Goal: Information Seeking & Learning: Check status

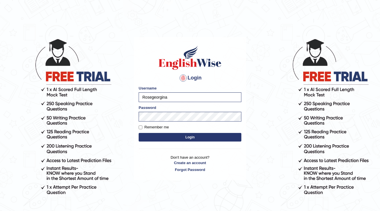
drag, startPoint x: 0, startPoint y: 0, endPoint x: 106, endPoint y: 93, distance: 140.7
click at [106, 93] on body "Login Please fix the following errors: Username Rosegeorgina Password Remember …" at bounding box center [190, 124] width 380 height 211
type input "souvikdasmahapatra"
click at [139, 133] on button "Login" at bounding box center [190, 137] width 103 height 9
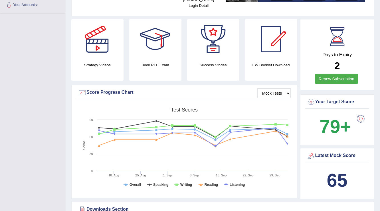
scroll to position [137, 0]
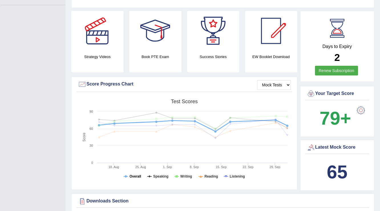
click at [134, 174] on tspan "Overall" at bounding box center [136, 176] width 12 height 4
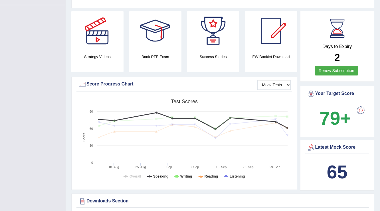
click at [160, 174] on tspan "Speaking" at bounding box center [160, 176] width 15 height 4
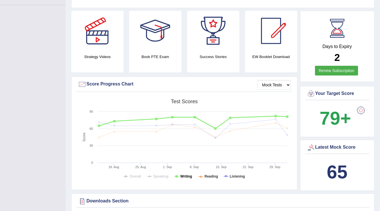
click at [181, 174] on tspan "Writing" at bounding box center [186, 176] width 12 height 4
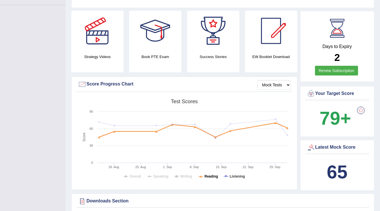
click at [218, 171] on rect at bounding box center [184, 140] width 213 height 88
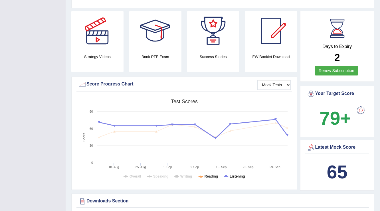
click at [242, 174] on tspan "Listening" at bounding box center [237, 176] width 15 height 4
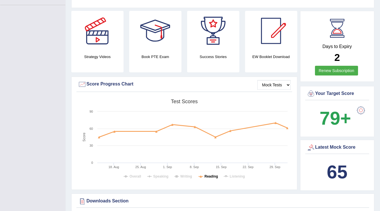
click at [206, 174] on tspan "Reading" at bounding box center [211, 176] width 13 height 4
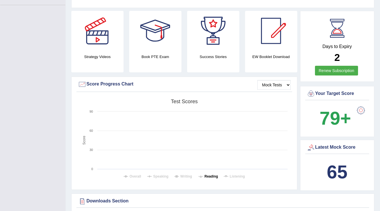
click at [213, 174] on tspan "Reading" at bounding box center [211, 176] width 13 height 4
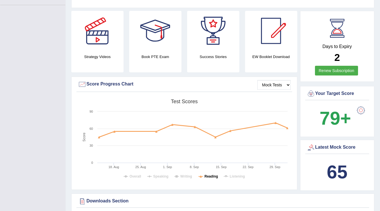
click at [211, 174] on tspan "Reading" at bounding box center [211, 176] width 13 height 4
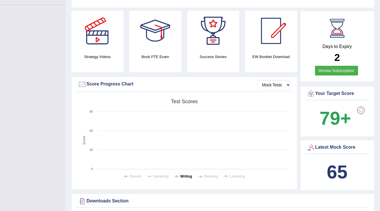
click at [192, 174] on tspan "Writing" at bounding box center [186, 176] width 12 height 4
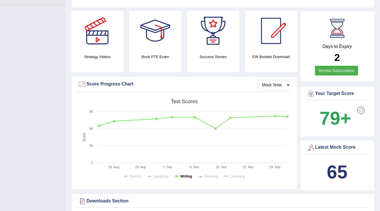
click at [182, 174] on tspan "Writing" at bounding box center [186, 176] width 12 height 4
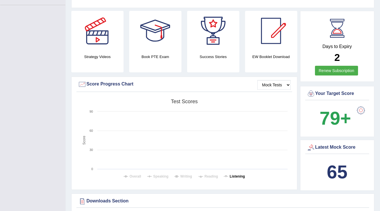
click at [240, 174] on tspan "Listening" at bounding box center [237, 176] width 15 height 4
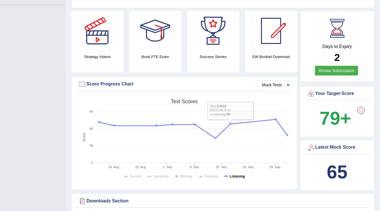
click at [236, 174] on tspan "Listening" at bounding box center [237, 176] width 15 height 4
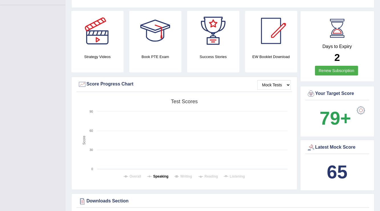
click at [163, 174] on tspan "Speaking" at bounding box center [160, 176] width 15 height 4
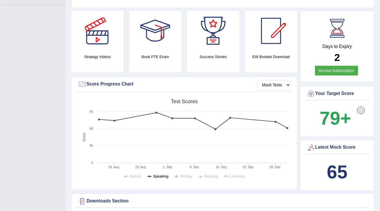
click at [163, 174] on tspan "Speaking" at bounding box center [160, 176] width 15 height 4
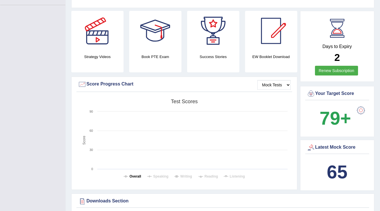
click at [134, 174] on tspan "Overall" at bounding box center [136, 176] width 12 height 4
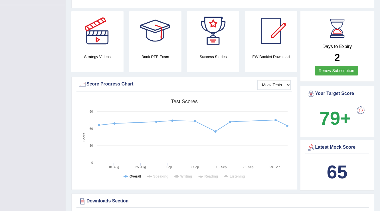
click at [134, 174] on tspan "Overall" at bounding box center [136, 176] width 12 height 4
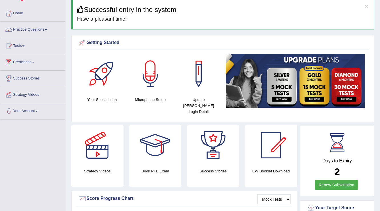
scroll to position [0, 0]
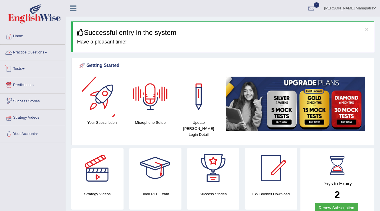
click at [33, 54] on link "Practice Questions" at bounding box center [32, 52] width 65 height 14
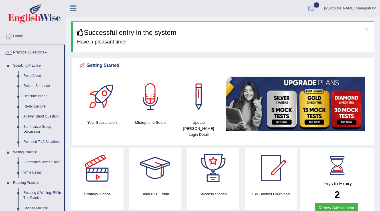
click at [33, 54] on link "Practice Questions" at bounding box center [32, 52] width 64 height 14
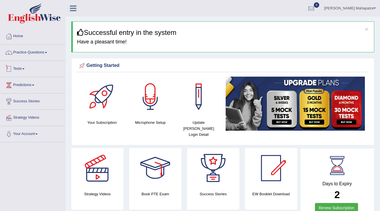
click at [23, 66] on link "Tests" at bounding box center [32, 68] width 65 height 14
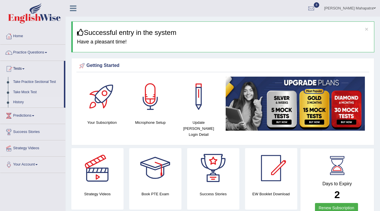
click at [19, 100] on link "History" at bounding box center [37, 102] width 53 height 10
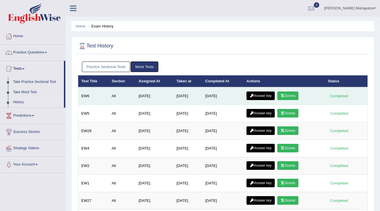
click at [258, 94] on link "Answer key" at bounding box center [260, 95] width 28 height 9
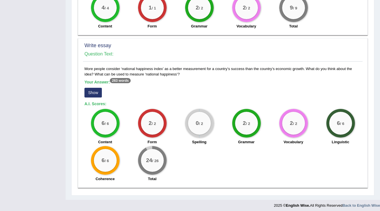
scroll to position [428, 0]
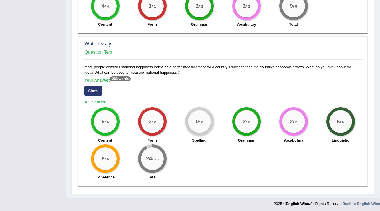
click at [99, 86] on button "Show" at bounding box center [92, 91] width 17 height 10
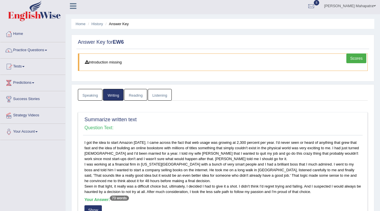
scroll to position [0, 0]
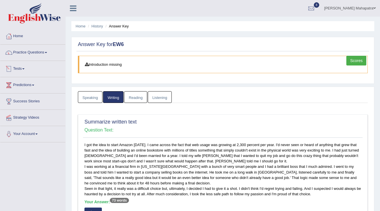
click at [17, 65] on link "Tests" at bounding box center [32, 68] width 65 height 14
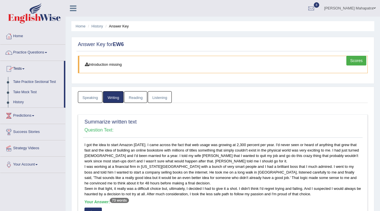
click at [17, 65] on link "Tests" at bounding box center [32, 68] width 64 height 14
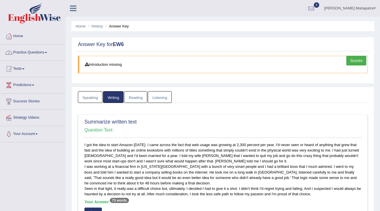
click at [31, 52] on link "Practice Questions" at bounding box center [32, 52] width 65 height 14
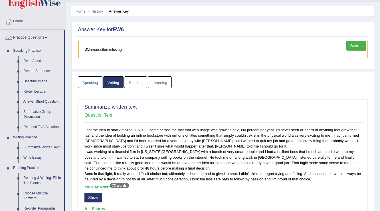
scroll to position [23, 0]
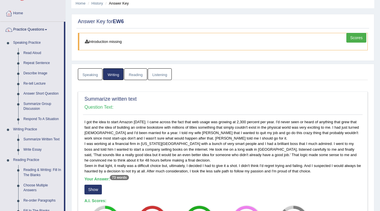
click at [139, 72] on link "Reading" at bounding box center [135, 74] width 23 height 12
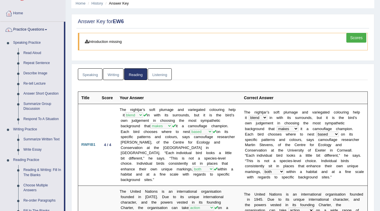
click at [165, 72] on link "Listening" at bounding box center [160, 74] width 24 height 12
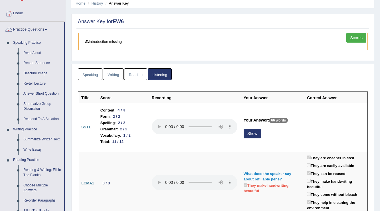
scroll to position [46, 0]
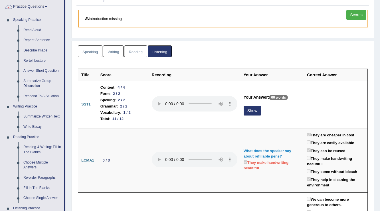
click at [104, 49] on link "Writing" at bounding box center [113, 51] width 21 height 12
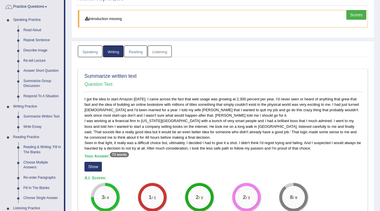
click at [157, 46] on link "Listening" at bounding box center [160, 51] width 24 height 12
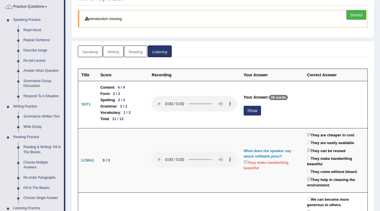
click at [128, 48] on link "Reading" at bounding box center [135, 51] width 23 height 12
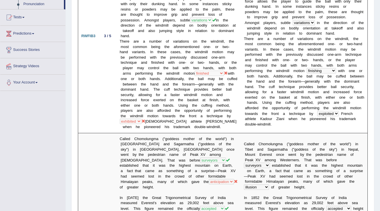
scroll to position [365, 0]
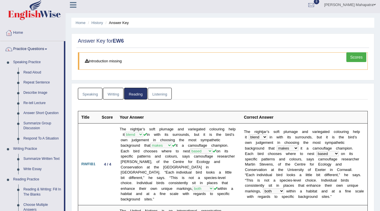
scroll to position [0, 0]
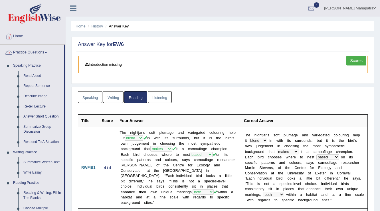
click at [34, 50] on link "Practice Questions" at bounding box center [32, 52] width 64 height 14
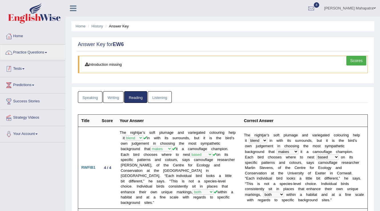
click at [25, 67] on link "Tests" at bounding box center [32, 68] width 65 height 14
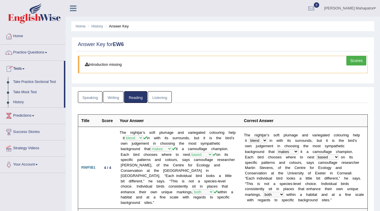
click at [25, 67] on link "Tests" at bounding box center [32, 68] width 64 height 14
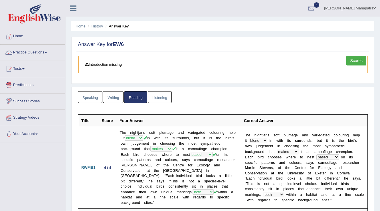
click at [27, 77] on link "Predictions" at bounding box center [32, 84] width 65 height 14
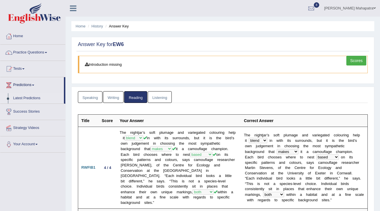
click at [31, 97] on link "Latest Predictions" at bounding box center [37, 98] width 53 height 10
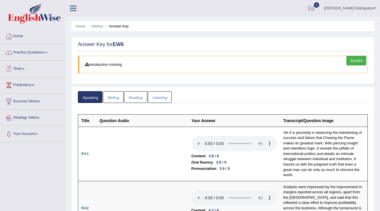
click at [35, 52] on link "Practice Questions" at bounding box center [32, 52] width 65 height 14
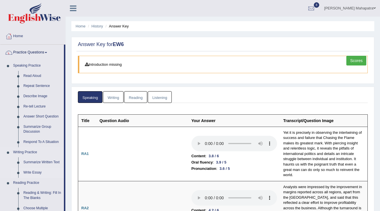
click at [33, 173] on link "Write Essay" at bounding box center [42, 172] width 43 height 10
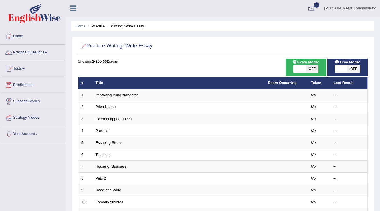
click at [304, 68] on span at bounding box center [299, 69] width 13 height 8
click at [308, 65] on span "OFF" at bounding box center [312, 69] width 13 height 8
checkbox input "true"
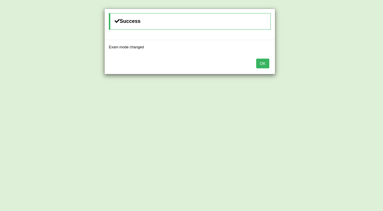
click at [265, 69] on div "OK" at bounding box center [190, 64] width 171 height 20
click at [265, 65] on button "OK" at bounding box center [262, 63] width 13 height 10
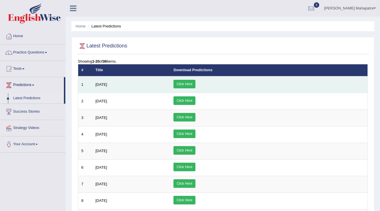
click at [195, 82] on link "Click Here" at bounding box center [184, 84] width 22 height 9
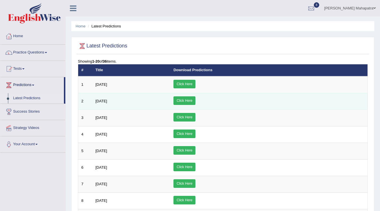
click at [195, 99] on link "Click Here" at bounding box center [184, 100] width 22 height 9
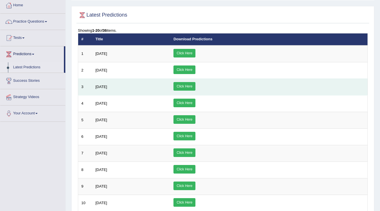
scroll to position [23, 0]
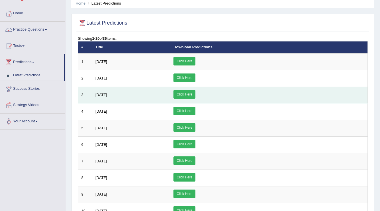
click at [195, 91] on link "Click Here" at bounding box center [184, 94] width 22 height 9
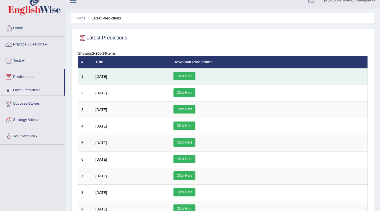
scroll to position [0, 0]
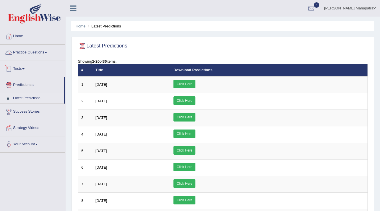
click at [37, 52] on link "Practice Questions" at bounding box center [32, 52] width 65 height 14
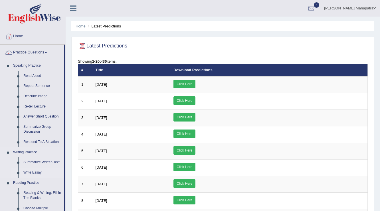
click at [32, 172] on link "Write Essay" at bounding box center [42, 172] width 43 height 10
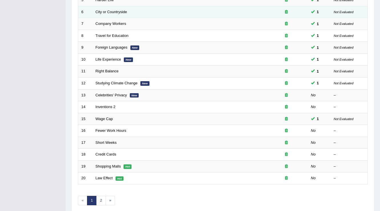
scroll to position [160, 0]
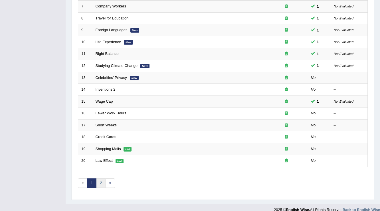
click at [101, 182] on link "2" at bounding box center [100, 182] width 9 height 9
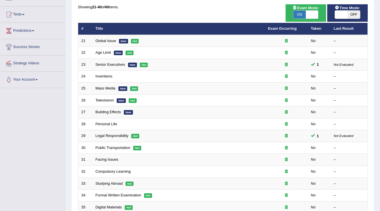
scroll to position [46, 0]
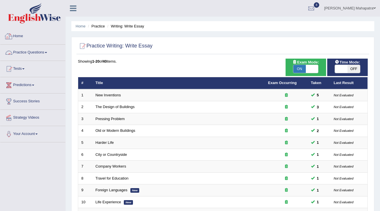
click at [31, 49] on link "Practice Questions" at bounding box center [32, 52] width 65 height 14
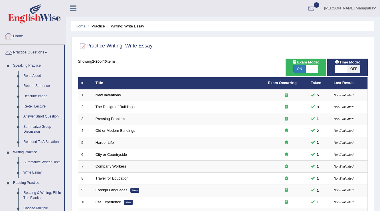
click at [45, 55] on link "Practice Questions" at bounding box center [32, 52] width 64 height 14
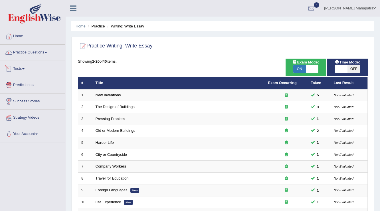
click at [18, 69] on link "Tests" at bounding box center [32, 68] width 65 height 14
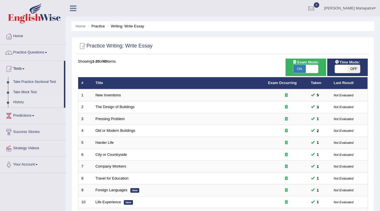
click at [20, 104] on link "History" at bounding box center [37, 102] width 53 height 10
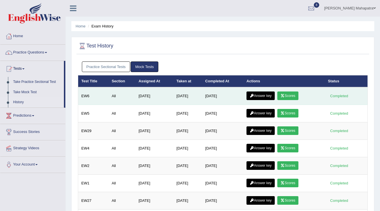
click at [262, 97] on link "Answer key" at bounding box center [260, 95] width 28 height 9
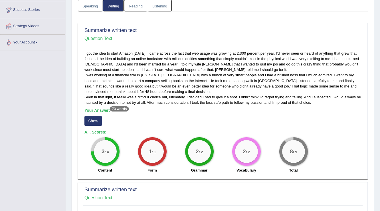
click at [95, 121] on button "Show" at bounding box center [92, 121] width 17 height 10
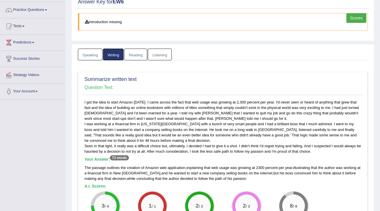
scroll to position [23, 0]
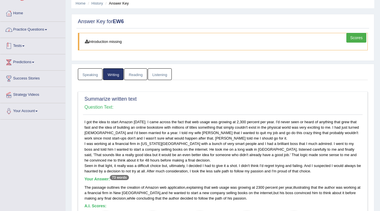
click at [30, 33] on link "Practice Questions" at bounding box center [32, 29] width 65 height 14
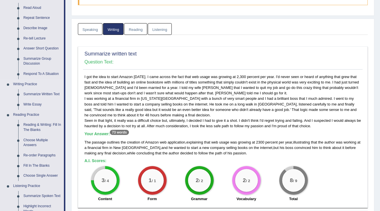
scroll to position [68, 0]
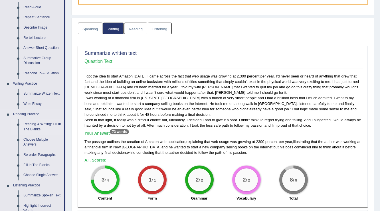
click at [39, 125] on link "Reading & Writing: Fill In The Blanks" at bounding box center [42, 126] width 43 height 15
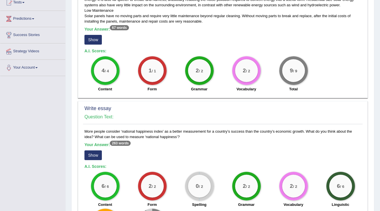
scroll to position [347, 0]
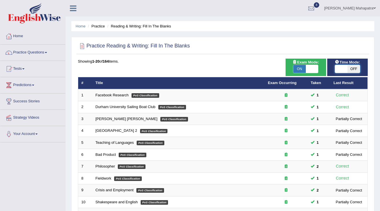
click at [344, 69] on span at bounding box center [341, 69] width 13 height 8
checkbox input "true"
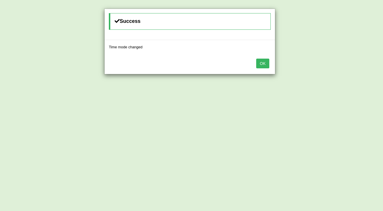
click at [261, 63] on button "OK" at bounding box center [262, 63] width 13 height 10
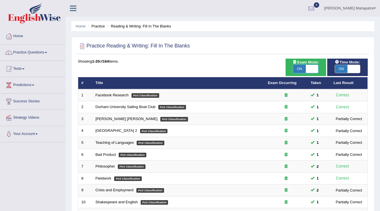
click at [306, 72] on span at bounding box center [312, 69] width 13 height 8
click at [309, 70] on span at bounding box center [312, 69] width 13 height 8
checkbox input "false"
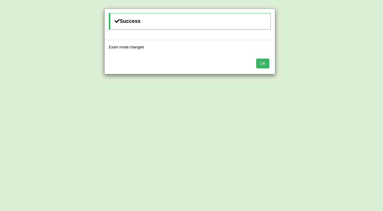
click at [262, 62] on button "OK" at bounding box center [262, 63] width 13 height 10
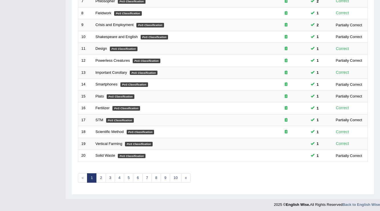
scroll to position [165, 0]
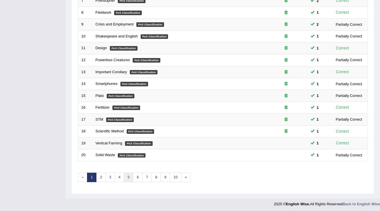
click at [124, 177] on link "5" at bounding box center [128, 176] width 9 height 9
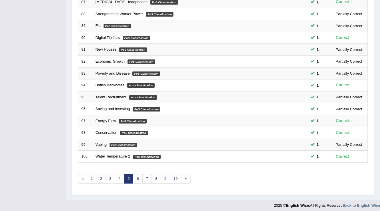
scroll to position [165, 0]
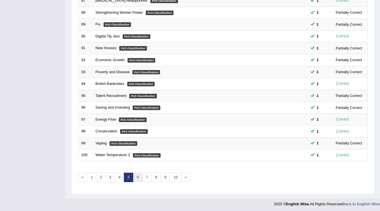
click at [138, 175] on link "6" at bounding box center [137, 176] width 9 height 9
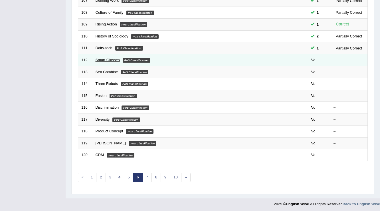
click at [114, 58] on link "Smart Glasses" at bounding box center [108, 60] width 24 height 4
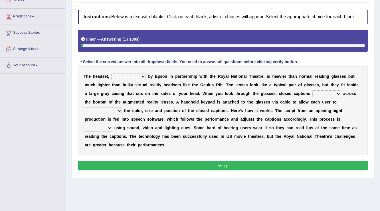
scroll to position [68, 0]
click at [139, 76] on select "expended suspended manufactured criticized" at bounding box center [128, 76] width 35 height 7
select select "manufactured"
click at [111, 73] on select "expended suspended manufactured criticized" at bounding box center [128, 76] width 35 height 7
click at [323, 93] on select "process scroll come project" at bounding box center [326, 93] width 29 height 7
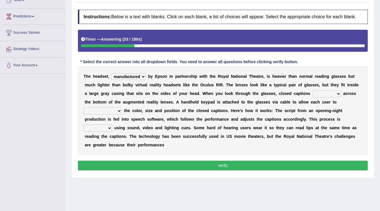
select select "come"
click at [312, 90] on select "process scroll come project" at bounding box center [326, 93] width 29 height 7
click at [116, 110] on select "capitalize particularize customize conventionalize" at bounding box center [103, 110] width 38 height 7
select select "customize"
click at [84, 107] on select "capitalize particularize customize conventionalize" at bounding box center [103, 110] width 38 height 7
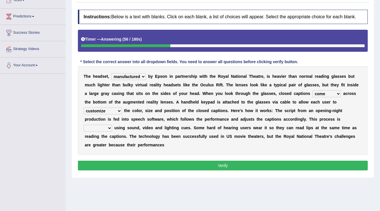
click at [106, 128] on select "confined denied refined defined" at bounding box center [98, 127] width 29 height 7
select select "defined"
click at [84, 124] on select "confined denied refined defined" at bounding box center [98, 127] width 29 height 7
click at [217, 160] on button "Verify" at bounding box center [223, 165] width 290 height 10
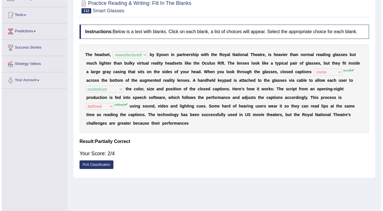
scroll to position [46, 0]
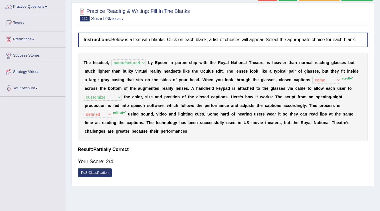
click at [99, 171] on link "PoS Classification" at bounding box center [95, 172] width 34 height 9
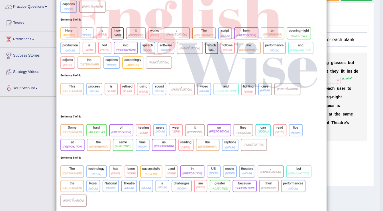
scroll to position [228, 0]
click at [338, 138] on div "×" at bounding box center [191, -1] width 383 height 439
click at [329, 155] on div "×" at bounding box center [191, -1] width 383 height 439
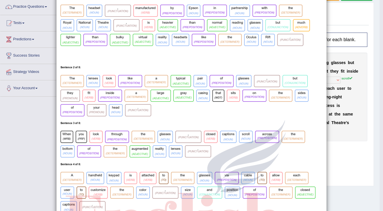
scroll to position [0, 0]
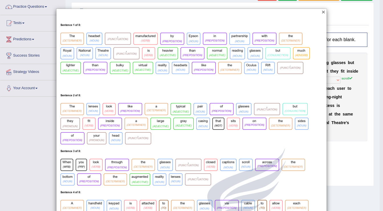
click at [322, 11] on button "×" at bounding box center [323, 12] width 3 height 6
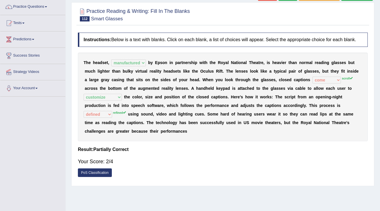
click at [105, 172] on link "PoS Classification" at bounding box center [95, 172] width 34 height 9
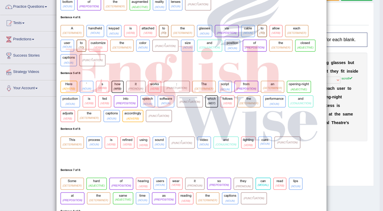
scroll to position [245, 0]
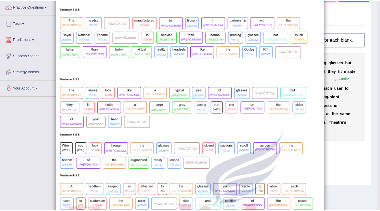
scroll to position [0, 0]
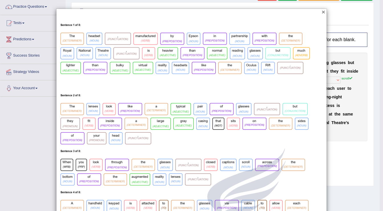
click at [322, 11] on button "×" at bounding box center [323, 12] width 3 height 6
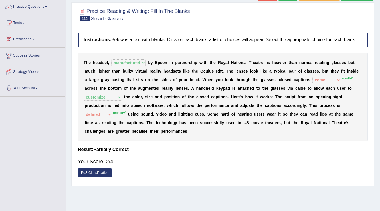
click at [210, 177] on div "Instructions: Below is a text with blanks. Click on each blank, a list of choic…" at bounding box center [222, 106] width 293 height 153
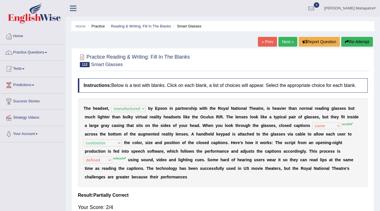
click at [285, 41] on link "Next »" at bounding box center [287, 42] width 19 height 10
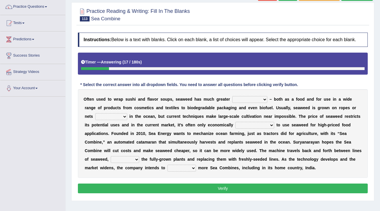
click at [259, 98] on select "spatial consequential initial potential" at bounding box center [249, 99] width 35 height 7
select select "potential"
click at [232, 96] on select "spatial consequential initial potential" at bounding box center [249, 99] width 35 height 7
click at [121, 115] on select "purchased suspended transcended amended" at bounding box center [111, 116] width 32 height 7
select select "suspended"
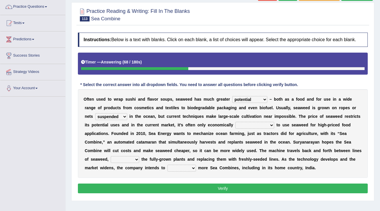
click at [95, 113] on select "purchased suspended transcended amended" at bounding box center [111, 116] width 32 height 7
click at [115, 118] on select "purchased suspended transcended amended" at bounding box center [111, 116] width 32 height 7
click at [259, 124] on select "convertible predictable comprehensible viable" at bounding box center [254, 125] width 39 height 7
select select "viable"
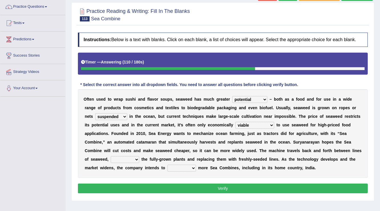
click at [235, 122] on select "convertible predictable comprehensible viable" at bounding box center [254, 125] width 39 height 7
click at [130, 158] on select "planting disposing harvesting seeding" at bounding box center [125, 159] width 29 height 7
select select "harvesting"
click at [111, 156] on select "planting disposing harvesting seeding" at bounding box center [125, 159] width 29 height 7
click at [178, 167] on select "replace employ deploy recycle" at bounding box center [181, 167] width 29 height 7
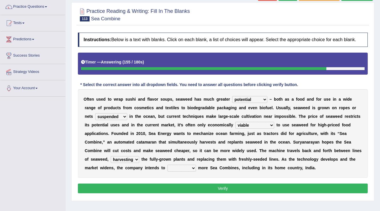
select select "deploy"
click at [167, 164] on select "replace employ deploy recycle" at bounding box center [181, 167] width 29 height 7
click at [222, 189] on button "Verify" at bounding box center [223, 188] width 290 height 10
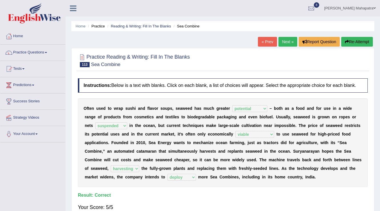
click at [280, 40] on link "Next »" at bounding box center [287, 42] width 19 height 10
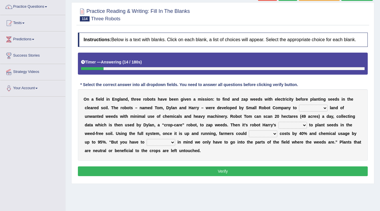
click at [320, 107] on select "rid [PERSON_NAME] cultivate" at bounding box center [313, 107] width 29 height 7
select select "rid"
click at [299, 104] on select "rid [PERSON_NAME] cultivate" at bounding box center [313, 107] width 29 height 7
click at [298, 124] on select "turn field luck homeland" at bounding box center [292, 125] width 29 height 7
select select "turn"
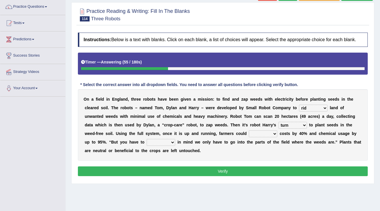
click at [278, 122] on select "turn field luck homeland" at bounding box center [292, 125] width 29 height 7
click at [267, 131] on select "reduce deduce distribute Increase" at bounding box center [263, 133] width 29 height 7
select select "reduce"
click at [249, 130] on select "reduce deduce distribute Increase" at bounding box center [263, 133] width 29 height 7
click at [169, 142] on select "bear catch flee bend" at bounding box center [161, 142] width 29 height 7
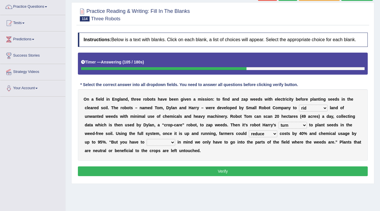
click at [147, 139] on select "bear catch flee bend" at bounding box center [161, 142] width 29 height 7
click at [161, 141] on select "bear catch flee bend" at bounding box center [161, 142] width 29 height 7
select select "catch"
click at [147, 139] on select "bear catch flee bend" at bounding box center [161, 142] width 29 height 7
click at [205, 168] on button "Verify" at bounding box center [223, 171] width 290 height 10
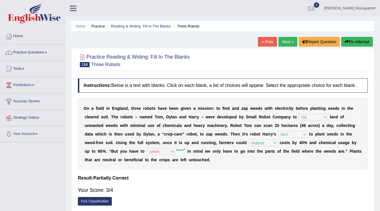
click at [286, 40] on link "Next »" at bounding box center [287, 42] width 19 height 10
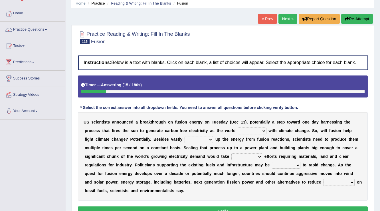
click at [256, 129] on select "disagrees struggles combines compares" at bounding box center [252, 130] width 29 height 7
select select "struggles"
click at [238, 127] on select "disagrees struggles combines compares" at bounding box center [252, 130] width 29 height 7
click at [205, 138] on select "declining receding retaining ramping" at bounding box center [199, 139] width 29 height 7
select select "retaining"
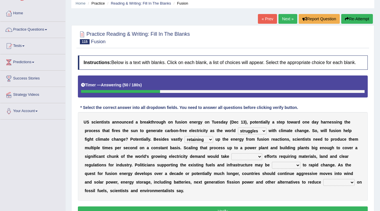
click at [185, 136] on select "declining receding retaining ramping" at bounding box center [199, 139] width 29 height 7
click at [247, 155] on select "mental limited futile momentous" at bounding box center [246, 156] width 31 height 7
select select "limited"
click at [231, 153] on select "mental limited futile momentous" at bounding box center [246, 156] width 31 height 7
click at [286, 163] on select "rebellious resistant hospitable receptive" at bounding box center [286, 164] width 29 height 7
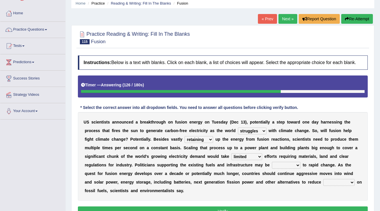
select select "resistant"
click at [272, 161] on select "rebellious resistant hospitable receptive" at bounding box center [286, 164] width 29 height 7
click at [337, 180] on select "comments research influence dependence" at bounding box center [338, 182] width 31 height 7
select select "dependence"
click at [323, 179] on select "comments research influence dependence" at bounding box center [338, 182] width 31 height 7
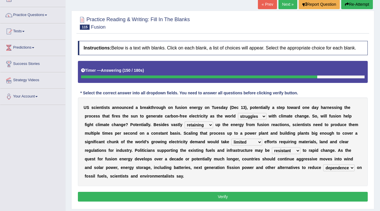
scroll to position [46, 0]
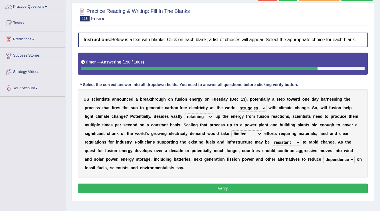
click at [201, 187] on button "Verify" at bounding box center [223, 188] width 290 height 10
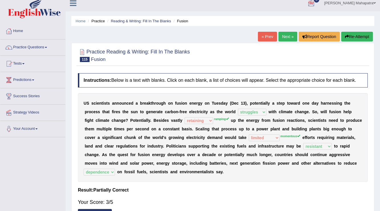
scroll to position [0, 0]
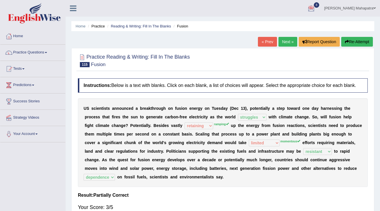
click at [282, 41] on link "Next »" at bounding box center [287, 42] width 19 height 10
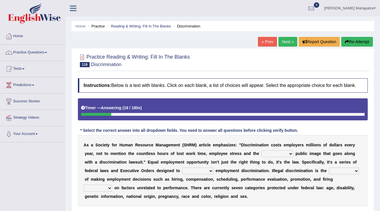
click at [286, 154] on select "constructive negative responsive imaginative" at bounding box center [277, 153] width 32 height 7
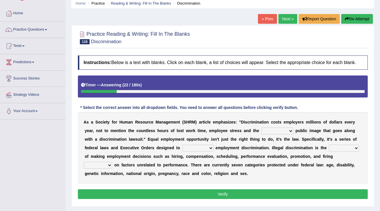
click at [270, 128] on select "constructive negative responsive imaginative" at bounding box center [277, 130] width 32 height 7
select select "negative"
click at [261, 127] on select "constructive negative responsive imaginative" at bounding box center [277, 130] width 32 height 7
click at [203, 145] on select "eliminate subordinate alternate illuminate" at bounding box center [197, 147] width 31 height 7
select select "eliminate"
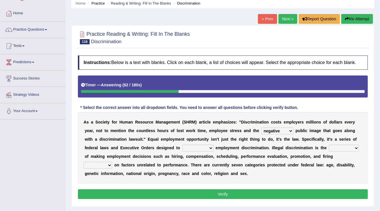
click at [182, 144] on select "eliminate subordinate alternate illuminate" at bounding box center [197, 147] width 31 height 7
click at [336, 148] on select "practice partition trajectory accomplice" at bounding box center [344, 147] width 30 height 7
select select "practice"
click at [329, 144] on select "practice partition trajectory accomplice" at bounding box center [344, 147] width 30 height 7
click at [104, 162] on select "based basis base basing" at bounding box center [98, 164] width 29 height 7
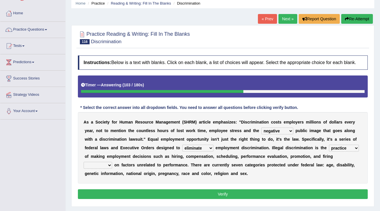
select select "based"
click at [84, 161] on select "based basis base basing" at bounding box center [98, 164] width 29 height 7
click at [220, 194] on button "Verify" at bounding box center [223, 194] width 290 height 10
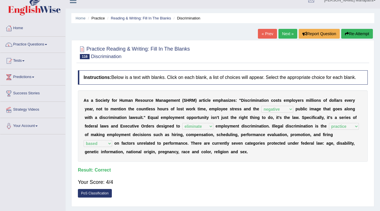
scroll to position [0, 0]
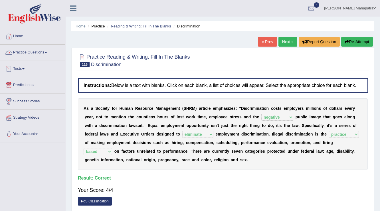
click at [35, 48] on link "Practice Questions" at bounding box center [32, 52] width 65 height 14
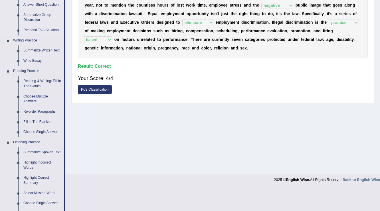
scroll to position [114, 0]
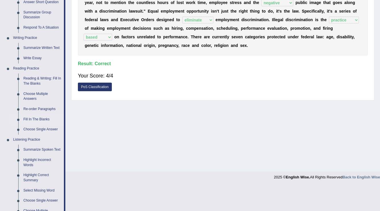
click at [43, 119] on link "Fill In The Blanks" at bounding box center [42, 119] width 43 height 10
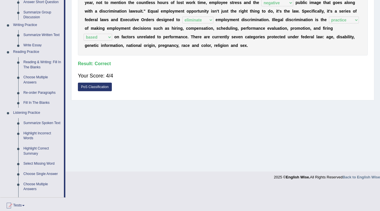
scroll to position [89, 0]
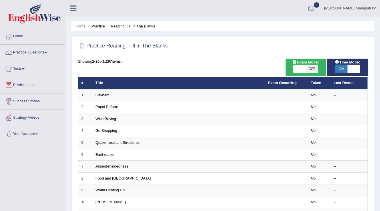
click at [358, 68] on span at bounding box center [353, 69] width 13 height 8
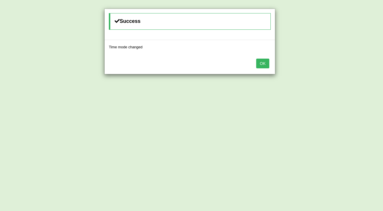
click at [258, 63] on button "OK" at bounding box center [262, 63] width 13 height 10
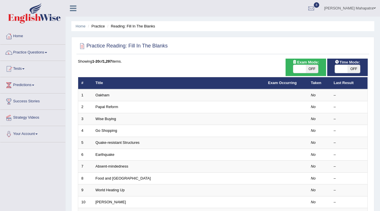
click at [344, 67] on span at bounding box center [341, 69] width 13 height 8
checkbox input "true"
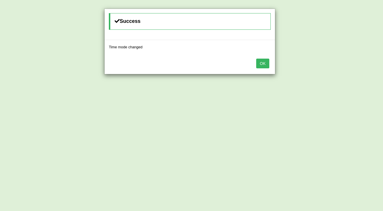
click at [260, 64] on button "OK" at bounding box center [262, 63] width 13 height 10
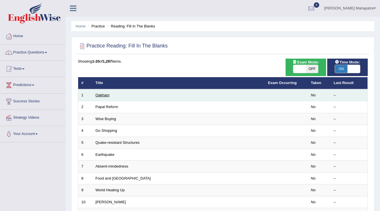
click at [100, 95] on link "Oakham" at bounding box center [103, 95] width 14 height 4
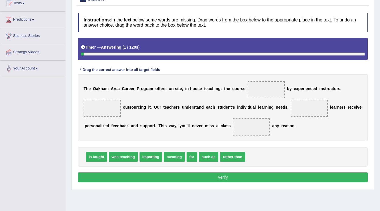
scroll to position [68, 0]
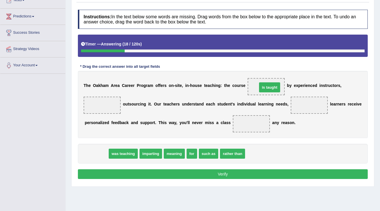
drag, startPoint x: 98, startPoint y: 153, endPoint x: 271, endPoint y: 87, distance: 185.4
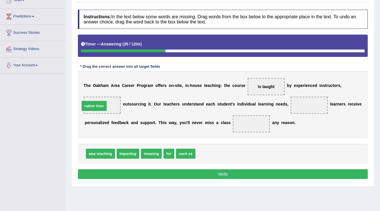
drag, startPoint x: 213, startPoint y: 153, endPoint x: 97, endPoint y: 106, distance: 125.0
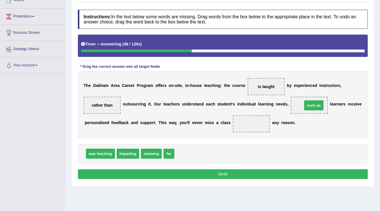
drag, startPoint x: 183, startPoint y: 154, endPoint x: 311, endPoint y: 106, distance: 136.9
drag, startPoint x: 169, startPoint y: 152, endPoint x: 256, endPoint y: 120, distance: 91.9
click at [208, 169] on button "Verify" at bounding box center [223, 174] width 290 height 10
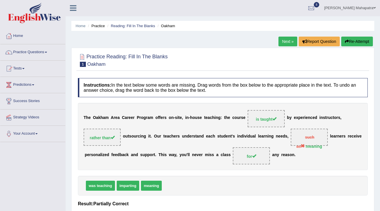
scroll to position [0, 0]
click at [285, 41] on link "Next »" at bounding box center [287, 42] width 19 height 10
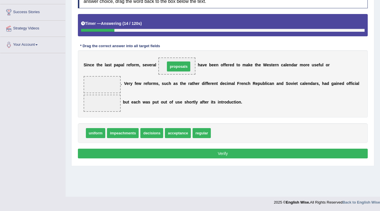
drag, startPoint x: 226, startPoint y: 132, endPoint x: 180, endPoint y: 66, distance: 80.6
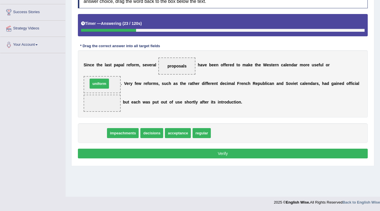
drag, startPoint x: 90, startPoint y: 132, endPoint x: 95, endPoint y: 82, distance: 49.6
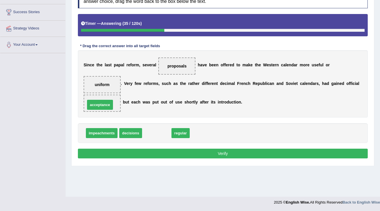
drag, startPoint x: 152, startPoint y: 131, endPoint x: 96, endPoint y: 103, distance: 63.4
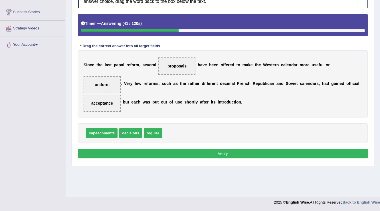
click at [223, 159] on div "Instructions: In the text below some words are missing. Drag words from the box…" at bounding box center [222, 74] width 293 height 176
click at [223, 151] on button "Verify" at bounding box center [223, 153] width 290 height 10
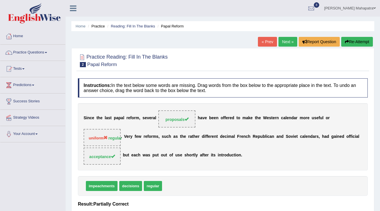
click at [286, 43] on link "Next »" at bounding box center [287, 42] width 19 height 10
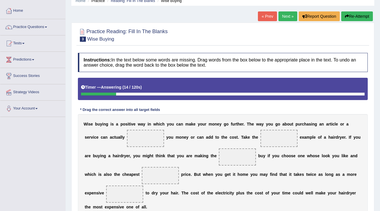
scroll to position [23, 0]
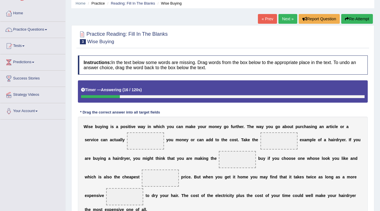
click at [262, 19] on link "« Prev" at bounding box center [267, 19] width 19 height 10
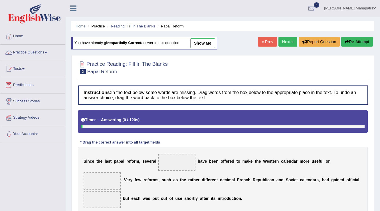
click at [199, 42] on link "show me" at bounding box center [202, 43] width 25 height 10
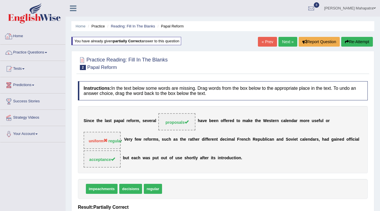
click at [25, 69] on link "Tests" at bounding box center [32, 68] width 65 height 14
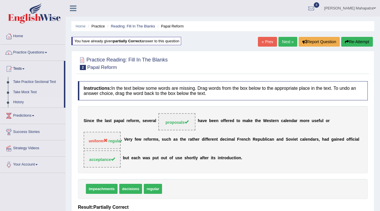
click at [22, 103] on link "History" at bounding box center [37, 102] width 53 height 10
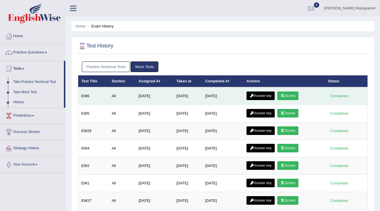
click at [261, 93] on link "Answer key" at bounding box center [260, 95] width 28 height 9
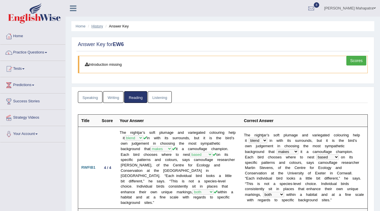
click at [97, 27] on link "History" at bounding box center [97, 26] width 11 height 4
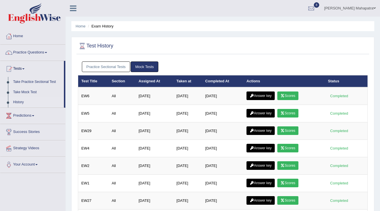
click at [268, 113] on link "Answer key" at bounding box center [260, 113] width 28 height 9
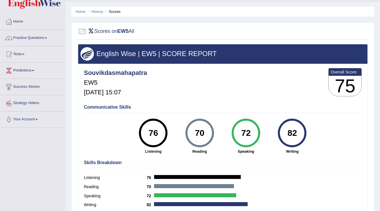
scroll to position [23, 0]
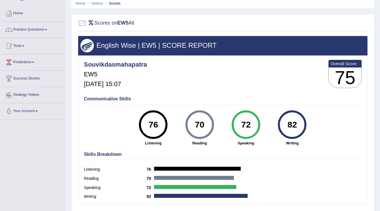
drag, startPoint x: 240, startPoint y: 124, endPoint x: 253, endPoint y: 124, distance: 13.7
click at [253, 124] on div "72" at bounding box center [245, 124] width 21 height 24
drag, startPoint x: 289, startPoint y: 122, endPoint x: 299, endPoint y: 122, distance: 10.0
click at [299, 122] on div "82" at bounding box center [292, 124] width 21 height 24
drag, startPoint x: 205, startPoint y: 123, endPoint x: 174, endPoint y: 124, distance: 31.4
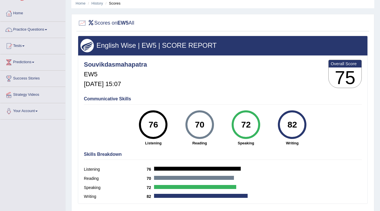
click at [196, 124] on div "70" at bounding box center [199, 124] width 21 height 24
drag, startPoint x: 154, startPoint y: 124, endPoint x: 147, endPoint y: 124, distance: 6.6
click at [147, 124] on div "76" at bounding box center [153, 124] width 21 height 24
click at [179, 143] on strong "Reading" at bounding box center [199, 142] width 41 height 5
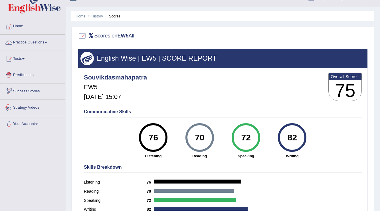
scroll to position [0, 0]
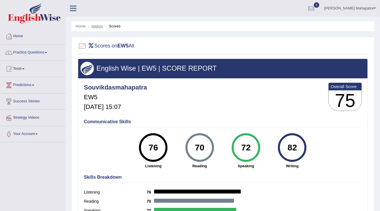
click at [96, 25] on link "History" at bounding box center [97, 26] width 11 height 4
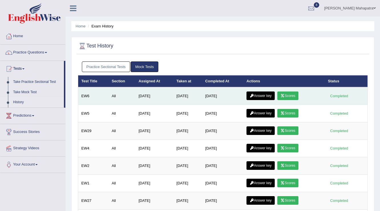
click at [291, 94] on link "Scores" at bounding box center [287, 95] width 21 height 9
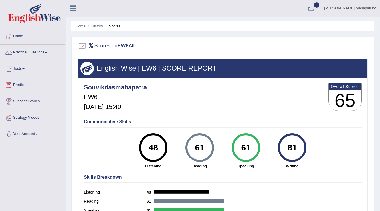
drag, startPoint x: 208, startPoint y: 143, endPoint x: 195, endPoint y: 149, distance: 13.9
click at [195, 149] on div "61" at bounding box center [199, 147] width 21 height 24
click at [242, 173] on div "Skills Breakdown Listening 48 Reading 61 Speaking 61 Writing 81" at bounding box center [222, 198] width 281 height 54
click at [97, 27] on link "History" at bounding box center [97, 26] width 11 height 4
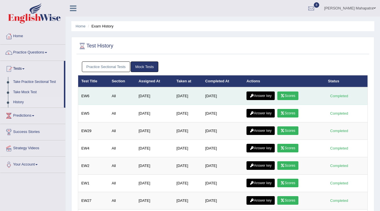
click at [260, 91] on link "Answer key" at bounding box center [260, 95] width 28 height 9
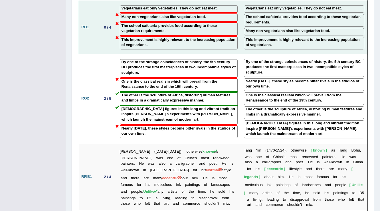
scroll to position [946, 0]
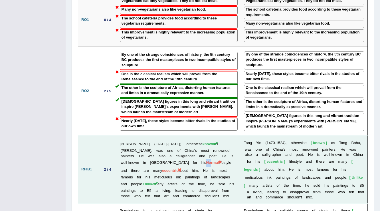
drag, startPoint x: 155, startPoint y: 135, endPoint x: 152, endPoint y: 135, distance: 3.2
click at [206, 160] on span "Normal" at bounding box center [212, 162] width 13 height 4
click at [163, 138] on td "Tang Yin (1470-1524), otherwise known as Tang Bohu, was one of China's most ren…" at bounding box center [179, 169] width 124 height 68
drag, startPoint x: 230, startPoint y: 136, endPoint x: 210, endPoint y: 135, distance: 20.0
click at [213, 135] on td "Tang Yin (1470-1524), otherwise known as Tang Bohu, was one of China's most ren…" at bounding box center [179, 169] width 124 height 68
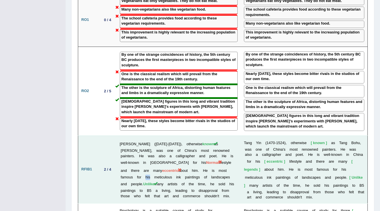
drag, startPoint x: 215, startPoint y: 141, endPoint x: 164, endPoint y: 141, distance: 50.2
click at [216, 141] on td "Tang Yin (1470-1524), otherwise known as Tang Bohu, was one of China's most ren…" at bounding box center [179, 169] width 124 height 68
drag, startPoint x: 139, startPoint y: 143, endPoint x: 135, endPoint y: 142, distance: 4.1
click at [162, 168] on span "eccentric" at bounding box center [170, 170] width 16 height 4
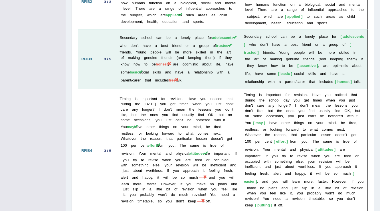
scroll to position [1106, 0]
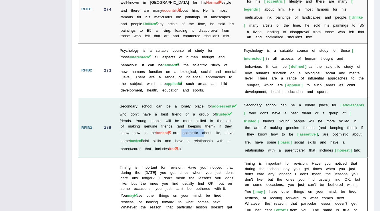
drag, startPoint x: 185, startPoint y: 105, endPoint x: 208, endPoint y: 110, distance: 22.9
click at [208, 110] on td "Secondary school can be a lonely place for adolescents who don't have a best fr…" at bounding box center [179, 128] width 124 height 60
click at [150, 113] on td "Secondary school can be a lonely place for adolescents who don't have a best fr…" at bounding box center [179, 128] width 124 height 60
drag, startPoint x: 166, startPoint y: 113, endPoint x: 175, endPoint y: 116, distance: 9.2
click at [175, 116] on td "Secondary school can be a lonely place for adolescents who don't have a best fr…" at bounding box center [179, 128] width 124 height 60
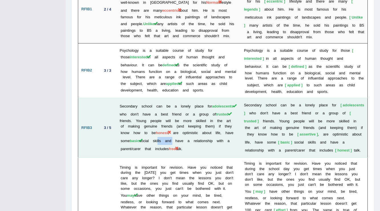
drag, startPoint x: 172, startPoint y: 102, endPoint x: 153, endPoint y: 105, distance: 19.3
click at [155, 105] on td "Secondary school can be a lonely place for adolescents who don't have a best fr…" at bounding box center [179, 128] width 124 height 60
drag, startPoint x: 187, startPoint y: 107, endPoint x: 212, endPoint y: 106, distance: 24.8
click at [212, 106] on td "Secondary school can be a lonely place for adolescents who don't have a best fr…" at bounding box center [179, 128] width 124 height 60
drag, startPoint x: 147, startPoint y: 114, endPoint x: 175, endPoint y: 115, distance: 27.4
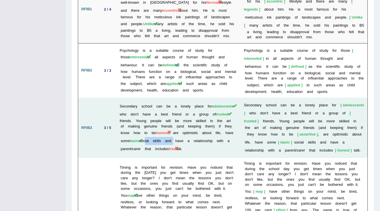
click at [177, 114] on td "Secondary school can be a lonely place for adolescents who don't have a best fr…" at bounding box center [179, 128] width 124 height 60
drag, startPoint x: 157, startPoint y: 108, endPoint x: 175, endPoint y: 110, distance: 17.2
click at [175, 110] on td "Secondary school can be a lonely place for adolescents who don't have a best fr…" at bounding box center [179, 128] width 124 height 60
drag, startPoint x: 290, startPoint y: 126, endPoint x: 293, endPoint y: 119, distance: 7.7
click at [291, 126] on td "S e c o n d a r y s c h o o l c a n b e a l o n e l y p l a c e f o r adolescen…" at bounding box center [304, 128] width 127 height 60
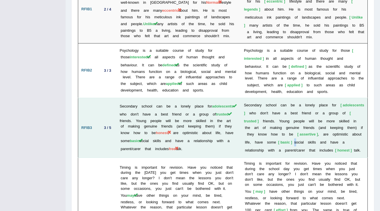
click at [309, 111] on td "S e c o n d a r y s c h o o l c a n b e a l o n e l y p l a c e f o r adolescen…" at bounding box center [304, 128] width 127 height 60
drag, startPoint x: 353, startPoint y: 106, endPoint x: 332, endPoint y: 110, distance: 21.2
click at [332, 110] on td "S e c o n d a r y s c h o o l c a n b e a l o n e l y p l a c e f o r adolescen…" at bounding box center [304, 128] width 127 height 60
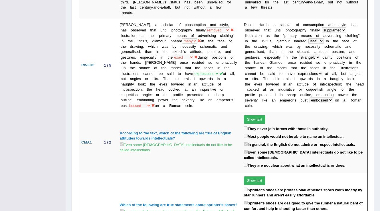
scroll to position [769, 0]
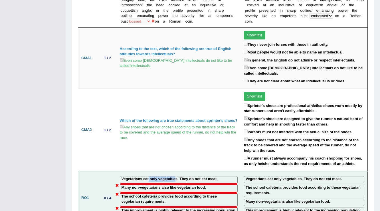
drag, startPoint x: 148, startPoint y: 152, endPoint x: 175, endPoint y: 152, distance: 26.2
click at [175, 176] on label "Vegetarians eat only vegetables. They do not eat meat." at bounding box center [170, 178] width 96 height 5
drag, startPoint x: 154, startPoint y: 161, endPoint x: 181, endPoint y: 160, distance: 26.8
click at [181, 185] on label "Many non-vegetarians also like vegetarian food." at bounding box center [164, 187] width 84 height 5
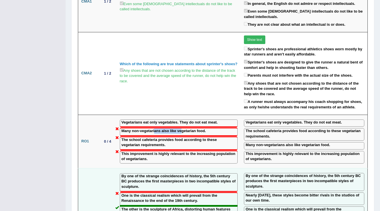
scroll to position [837, 0]
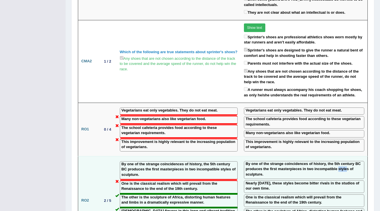
drag, startPoint x: 339, startPoint y: 143, endPoint x: 347, endPoint y: 143, distance: 8.0
click at [347, 161] on label "By one of the strange coincidences of history, the 5th century BC produces the …" at bounding box center [304, 169] width 117 height 16
drag, startPoint x: 296, startPoint y: 156, endPoint x: 333, endPoint y: 157, distance: 37.7
click at [333, 180] on label "Nearly 2500 years later, these styles become bitter rivals in the studios of ou…" at bounding box center [304, 185] width 117 height 11
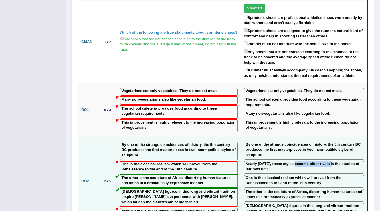
scroll to position [883, 0]
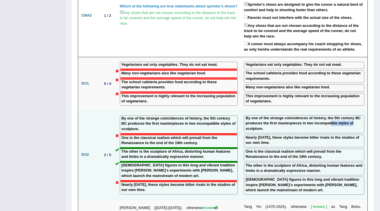
drag, startPoint x: 331, startPoint y: 98, endPoint x: 354, endPoint y: 95, distance: 22.8
click at [354, 115] on label "By one of the strange coincidences of history, the 5th century BC produces the …" at bounding box center [304, 123] width 117 height 16
drag, startPoint x: 312, startPoint y: 109, endPoint x: 322, endPoint y: 111, distance: 10.4
click at [322, 135] on label "Nearly 2500 years later, these styles become bitter rivals in the studios of ou…" at bounding box center [304, 140] width 117 height 11
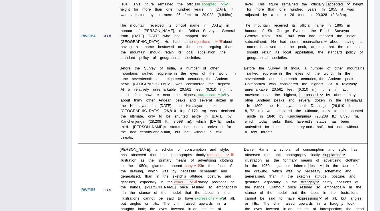
scroll to position [586, 0]
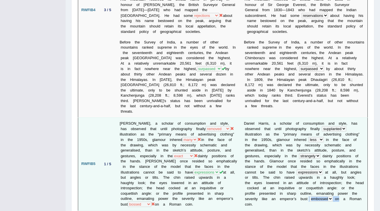
drag, startPoint x: 339, startPoint y: 173, endPoint x: 308, endPoint y: 177, distance: 30.8
click at [308, 177] on td "D a n i e l H a r r i s , a s c h o l a r o f c o n s u m p t i o n a n d s t y…" at bounding box center [304, 163] width 127 height 93
copy td "bossed legalized rebell embossed o n"
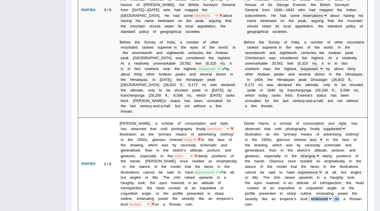
scroll to position [609, 0]
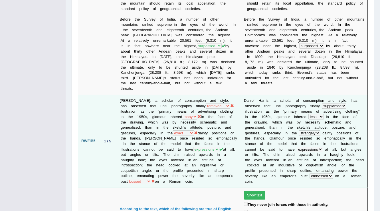
click at [355, 163] on td "D a n i e l H a r r i s , a s c h o l a r o f c o n s u m p t i o n a n d s t y…" at bounding box center [304, 140] width 127 height 93
drag, startPoint x: 217, startPoint y: 154, endPoint x: 194, endPoint y: 158, distance: 23.4
click at [194, 158] on td "Daniel Harris, a scholar of consumption and style, has observed that until phot…" at bounding box center [179, 140] width 124 height 93
click at [194, 159] on td "Daniel Harris, a scholar of consumption and style, has observed that until phot…" at bounding box center [179, 140] width 124 height 93
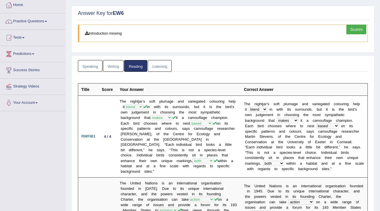
scroll to position [0, 0]
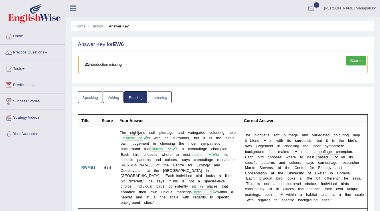
click at [110, 92] on link "Writing" at bounding box center [113, 97] width 21 height 12
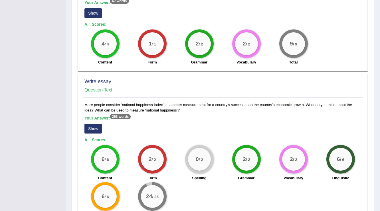
scroll to position [428, 0]
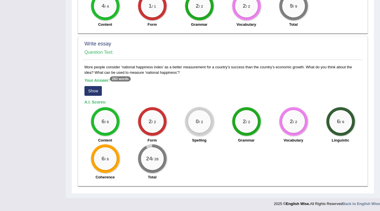
click at [99, 88] on button "Show" at bounding box center [92, 91] width 17 height 10
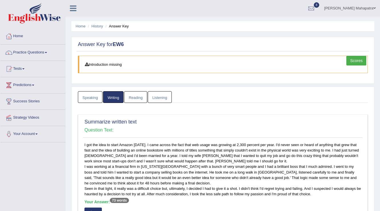
scroll to position [0, 0]
click at [154, 98] on link "Listening" at bounding box center [160, 97] width 24 height 12
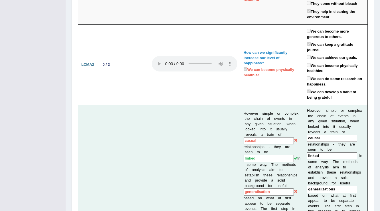
scroll to position [320, 0]
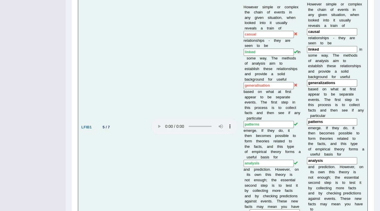
drag, startPoint x: 269, startPoint y: 79, endPoint x: 246, endPoint y: 78, distance: 22.8
click at [246, 82] on input "generalisation" at bounding box center [269, 85] width 50 height 7
drag, startPoint x: 258, startPoint y: 96, endPoint x: 246, endPoint y: 94, distance: 12.1
click at [246, 94] on td "However simple or complex the chain of events in any given situation, when look…" at bounding box center [272, 127] width 64 height 257
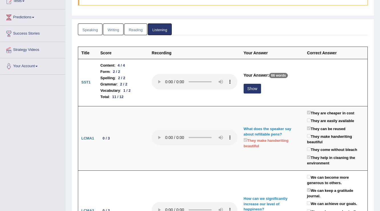
scroll to position [0, 0]
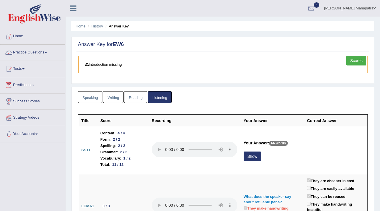
click at [349, 62] on link "Scores" at bounding box center [356, 61] width 20 height 10
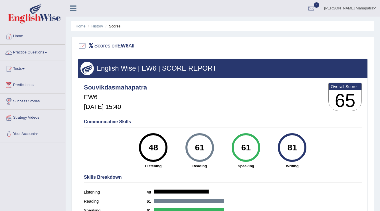
click at [94, 26] on link "History" at bounding box center [97, 26] width 11 height 4
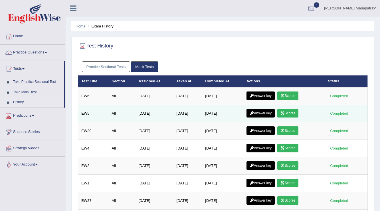
click at [285, 117] on td "Answer key Scores" at bounding box center [283, 113] width 81 height 17
click at [286, 114] on link "Scores" at bounding box center [287, 113] width 21 height 9
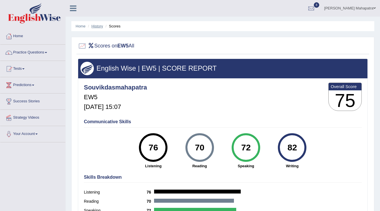
click at [98, 24] on link "History" at bounding box center [97, 26] width 11 height 4
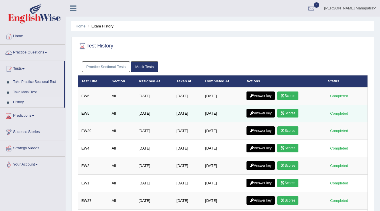
click at [264, 112] on link "Answer key" at bounding box center [260, 113] width 28 height 9
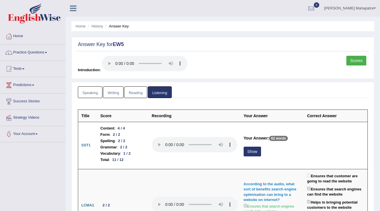
click at [121, 93] on link "Writing" at bounding box center [113, 92] width 21 height 12
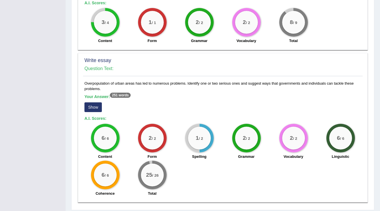
scroll to position [413, 0]
click at [98, 102] on button "Show" at bounding box center [92, 107] width 17 height 10
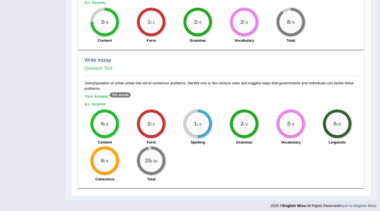
scroll to position [399, 0]
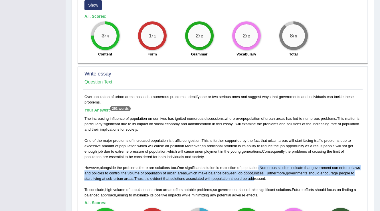
drag, startPoint x: 273, startPoint y: 159, endPoint x: 260, endPoint y: 149, distance: 15.8
click at [260, 149] on div "The increasing influence of population on our lives has ignited numerous discus…" at bounding box center [222, 157] width 277 height 82
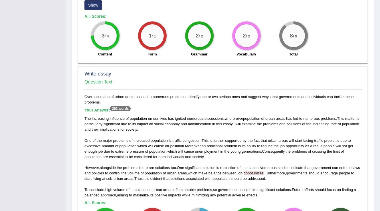
click at [283, 177] on div "The increasing influence of population on our lives has ignited numerous discus…" at bounding box center [222, 157] width 277 height 82
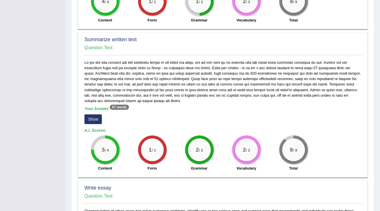
scroll to position [285, 0]
click at [90, 114] on button "Show" at bounding box center [92, 119] width 17 height 10
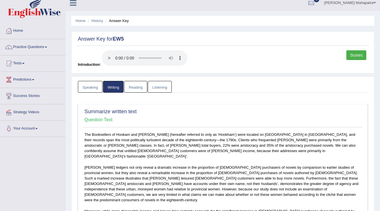
scroll to position [0, 0]
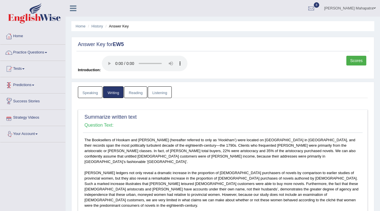
click at [143, 89] on link "Reading" at bounding box center [135, 92] width 23 height 12
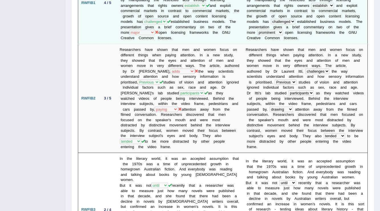
scroll to position [137, 0]
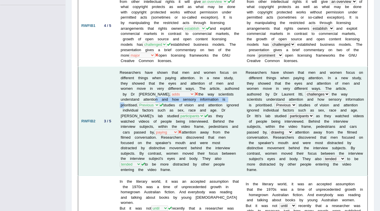
drag, startPoint x: 121, startPoint y: 101, endPoint x: 152, endPoint y: 95, distance: 31.6
click at [152, 95] on td "Researchers have shown that men and women focus on different things when paying…" at bounding box center [180, 121] width 126 height 109
drag, startPoint x: 192, startPoint y: 131, endPoint x: 212, endPoint y: 131, distance: 20.0
click at [212, 131] on td "Researchers have shown that men and women focus on different things when paying…" at bounding box center [180, 121] width 126 height 109
click at [266, 162] on b "r" at bounding box center [265, 164] width 1 height 4
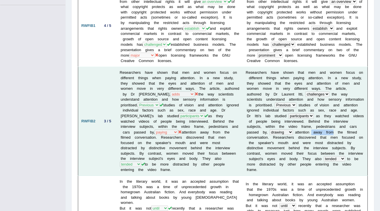
drag, startPoint x: 311, startPoint y: 130, endPoint x: 333, endPoint y: 131, distance: 22.3
click at [333, 131] on td "R e s e a r c h e r s h a v e s h o w n t h a t m e n a n d w o m e n f o c u s…" at bounding box center [304, 121] width 125 height 109
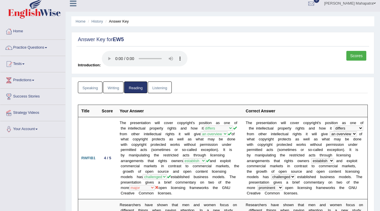
scroll to position [0, 0]
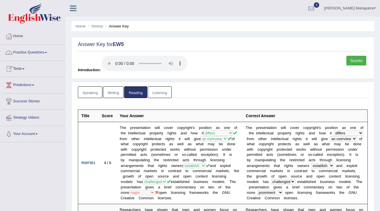
click at [33, 52] on link "Practice Questions" at bounding box center [32, 52] width 65 height 14
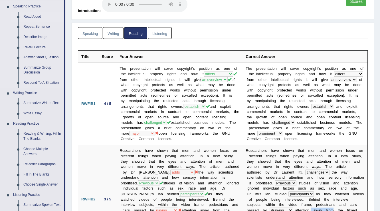
scroll to position [68, 0]
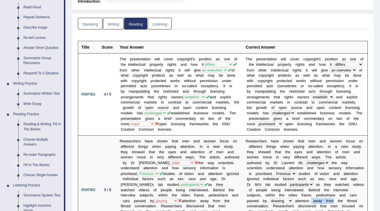
click at [37, 163] on link "Fill In The Blanks" at bounding box center [42, 165] width 43 height 10
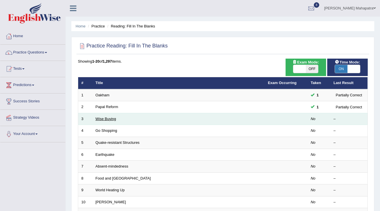
click at [114, 119] on link "Wise Buying" at bounding box center [106, 118] width 21 height 4
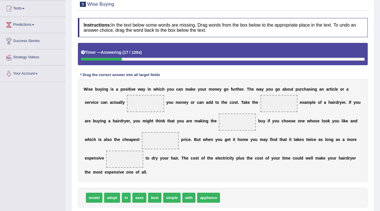
scroll to position [68, 0]
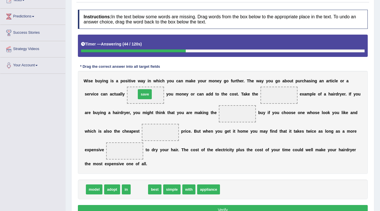
drag, startPoint x: 141, startPoint y: 188, endPoint x: 146, endPoint y: 93, distance: 95.1
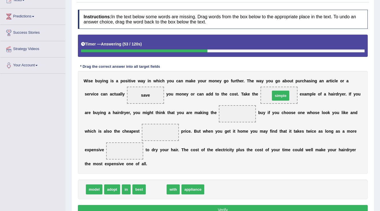
drag, startPoint x: 158, startPoint y: 189, endPoint x: 282, endPoint y: 96, distance: 155.6
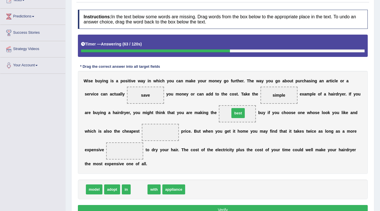
drag, startPoint x: 136, startPoint y: 188, endPoint x: 235, endPoint y: 112, distance: 124.9
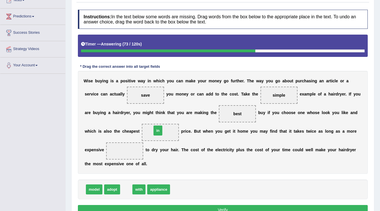
drag, startPoint x: 128, startPoint y: 188, endPoint x: 159, endPoint y: 130, distance: 66.8
drag, startPoint x: 128, startPoint y: 189, endPoint x: 128, endPoint y: 150, distance: 39.1
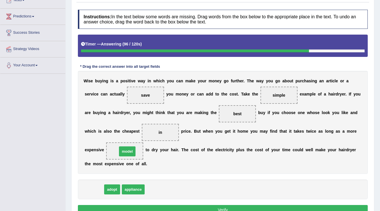
drag, startPoint x: 98, startPoint y: 187, endPoint x: 131, endPoint y: 149, distance: 50.3
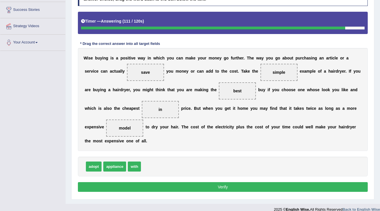
click at [211, 186] on button "Verify" at bounding box center [223, 187] width 290 height 10
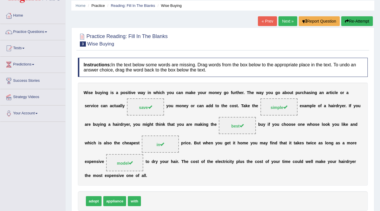
scroll to position [0, 0]
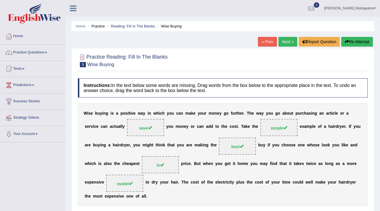
click at [288, 41] on link "Next »" at bounding box center [287, 42] width 19 height 10
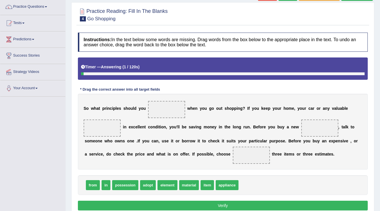
scroll to position [68, 0]
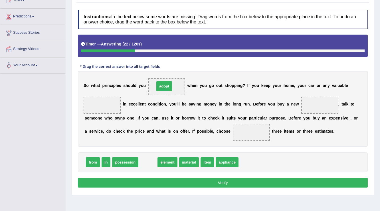
drag, startPoint x: 146, startPoint y: 161, endPoint x: 162, endPoint y: 86, distance: 77.6
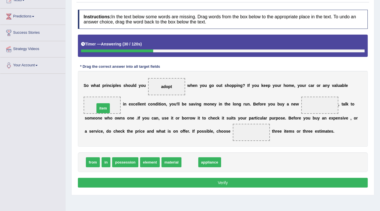
drag, startPoint x: 186, startPoint y: 161, endPoint x: 99, endPoint y: 108, distance: 102.4
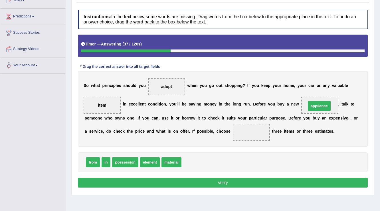
drag, startPoint x: 199, startPoint y: 162, endPoint x: 324, endPoint y: 106, distance: 136.7
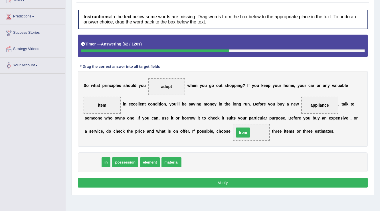
drag, startPoint x: 88, startPoint y: 164, endPoint x: 238, endPoint y: 134, distance: 153.0
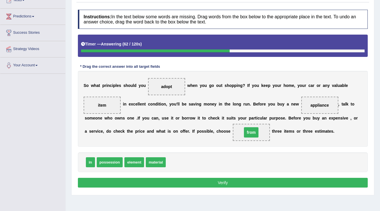
click at [238, 134] on span "from" at bounding box center [251, 132] width 37 height 17
click at [229, 184] on button "Verify" at bounding box center [223, 182] width 290 height 10
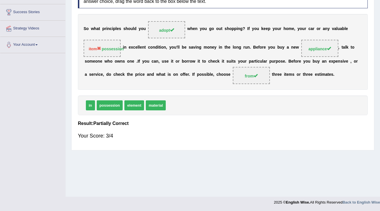
scroll to position [0, 0]
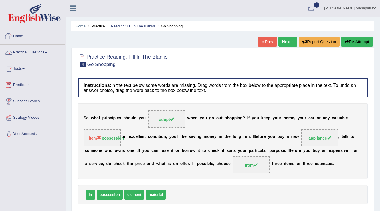
click at [32, 52] on link "Practice Questions" at bounding box center [32, 52] width 65 height 14
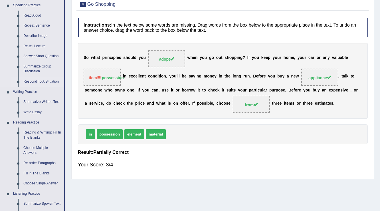
scroll to position [68, 0]
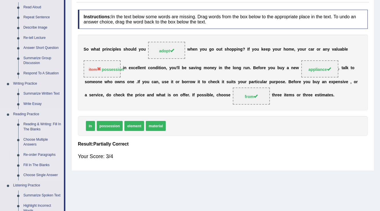
click at [41, 154] on link "Re-order Paragraphs" at bounding box center [42, 154] width 43 height 10
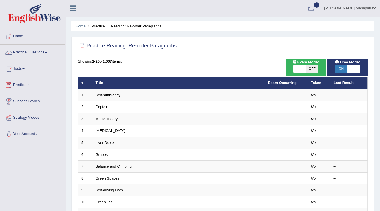
click at [310, 67] on span "OFF" at bounding box center [312, 69] width 13 height 8
checkbox input "true"
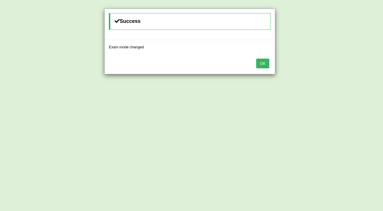
click at [263, 62] on button "OK" at bounding box center [262, 63] width 13 height 10
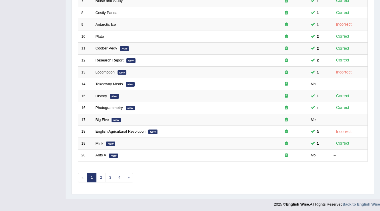
scroll to position [165, 0]
click at [101, 173] on link "2" at bounding box center [100, 176] width 9 height 9
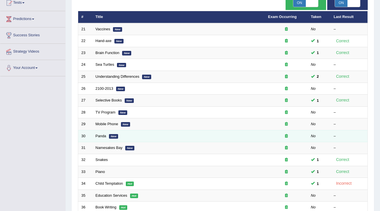
scroll to position [68, 0]
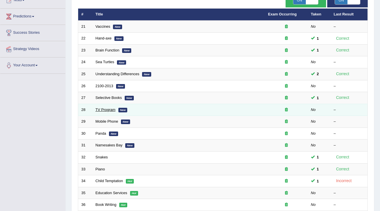
click at [107, 109] on link "TV Program" at bounding box center [106, 109] width 20 height 4
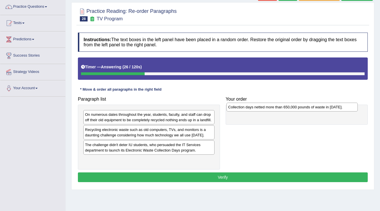
drag, startPoint x: 134, startPoint y: 145, endPoint x: 277, endPoint y: 108, distance: 148.3
click at [277, 108] on div "Collection days netted more than 650,000 pounds of waste in [DATE]." at bounding box center [293, 106] width 132 height 9
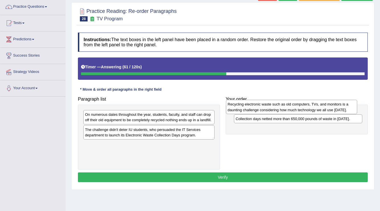
drag, startPoint x: 140, startPoint y: 131, endPoint x: 283, endPoint y: 106, distance: 144.8
click at [283, 106] on div "Recycling electronic waste such as old computers, TVs, and monitors is a daunti…" at bounding box center [292, 107] width 132 height 14
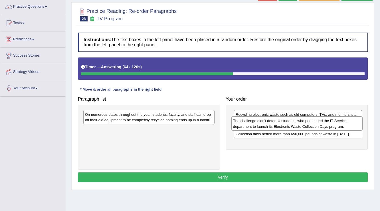
drag, startPoint x: 135, startPoint y: 134, endPoint x: 283, endPoint y: 126, distance: 148.6
click at [283, 126] on div "The challenge didn't deter IU students, who persuaded the IT Services departmen…" at bounding box center [297, 123] width 132 height 14
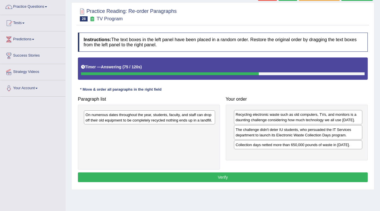
click at [134, 118] on div "On numerous dates throughout the year, students, faculty, and staff can drop of…" at bounding box center [150, 117] width 132 height 14
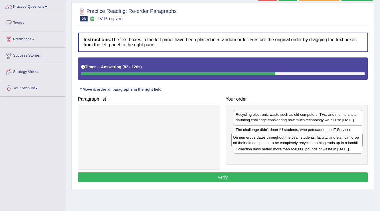
drag, startPoint x: 166, startPoint y: 118, endPoint x: 314, endPoint y: 140, distance: 149.8
click at [314, 140] on div "On numerous dates throughout the year, students, faculty, and staff can drop of…" at bounding box center [297, 140] width 132 height 14
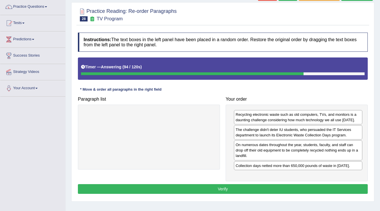
click at [228, 186] on button "Verify" at bounding box center [223, 189] width 290 height 10
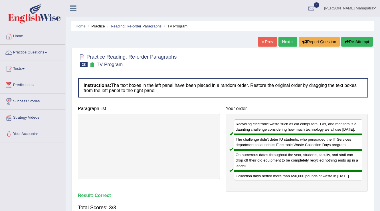
click at [289, 39] on link "Next »" at bounding box center [287, 42] width 19 height 10
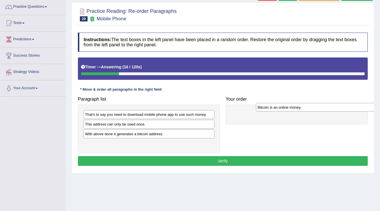
drag, startPoint x: 129, startPoint y: 144, endPoint x: 301, endPoint y: 108, distance: 176.0
click at [301, 108] on div "Bitcoin is an online money." at bounding box center [322, 107] width 132 height 9
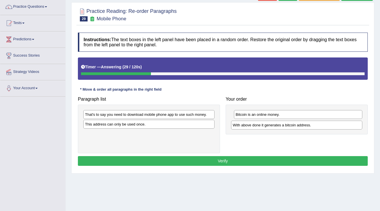
drag, startPoint x: 125, startPoint y: 134, endPoint x: 273, endPoint y: 125, distance: 148.0
click at [273, 125] on div "With above done it generates a bitcoin address." at bounding box center [297, 124] width 132 height 9
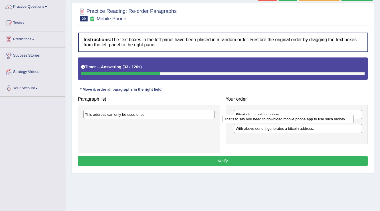
drag, startPoint x: 147, startPoint y: 112, endPoint x: 286, endPoint y: 116, distance: 139.3
click at [286, 116] on div "That's to say you need to download mobile phone app to use such money." at bounding box center [289, 118] width 132 height 9
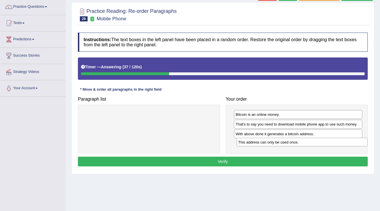
drag, startPoint x: 165, startPoint y: 115, endPoint x: 318, endPoint y: 143, distance: 155.7
click at [318, 143] on div "This address can only be used once." at bounding box center [302, 142] width 132 height 9
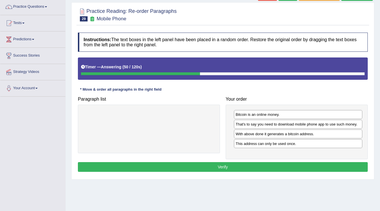
click at [229, 168] on button "Verify" at bounding box center [223, 167] width 290 height 10
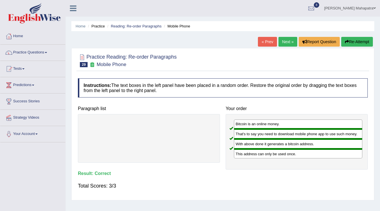
click at [288, 40] on link "Next »" at bounding box center [287, 42] width 19 height 10
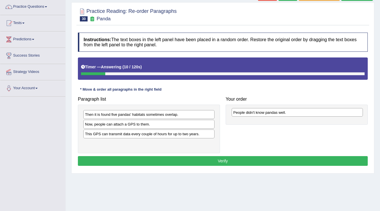
drag, startPoint x: 134, startPoint y: 143, endPoint x: 282, endPoint y: 112, distance: 151.5
click at [282, 112] on div "People didn't know pandas well." at bounding box center [298, 112] width 132 height 9
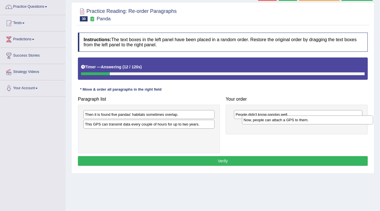
drag, startPoint x: 118, startPoint y: 124, endPoint x: 276, endPoint y: 120, distance: 158.7
click at [276, 120] on div "Now, people can attach a GPS to them." at bounding box center [308, 119] width 132 height 9
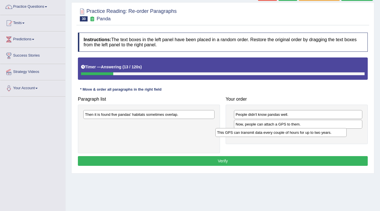
drag, startPoint x: 137, startPoint y: 125, endPoint x: 272, endPoint y: 133, distance: 134.6
click at [272, 133] on div "This GPS can transmit data every couple of hours for up to two years." at bounding box center [281, 132] width 132 height 9
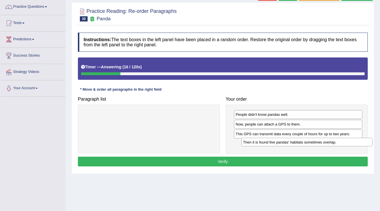
drag, startPoint x: 119, startPoint y: 114, endPoint x: 277, endPoint y: 142, distance: 160.4
click at [277, 142] on div "Then it is found five pandas' habitats sometimes overlap." at bounding box center [307, 142] width 132 height 9
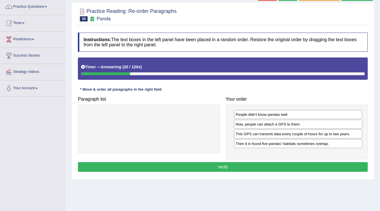
click at [221, 166] on button "Verify" at bounding box center [223, 167] width 290 height 10
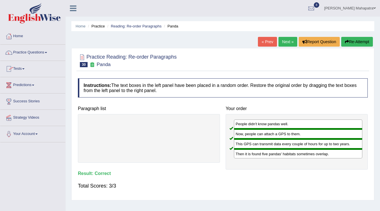
click at [33, 51] on link "Practice Questions" at bounding box center [32, 52] width 65 height 14
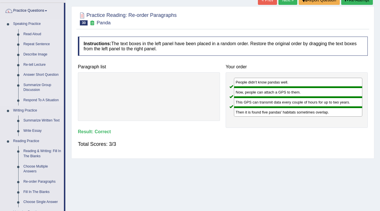
scroll to position [46, 0]
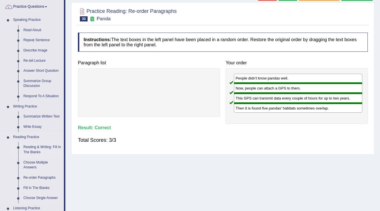
click at [43, 147] on link "Reading & Writing: Fill In The Blanks" at bounding box center [42, 149] width 43 height 15
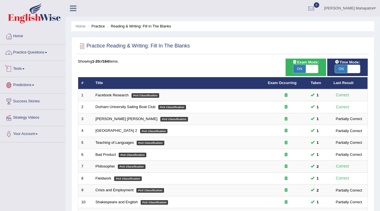
click at [28, 54] on link "Practice Questions" at bounding box center [32, 52] width 65 height 14
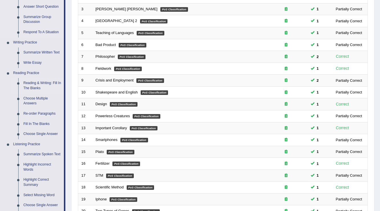
scroll to position [114, 0]
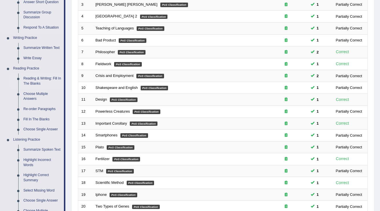
click at [35, 81] on link "Reading & Writing: Fill In The Blanks" at bounding box center [42, 80] width 43 height 15
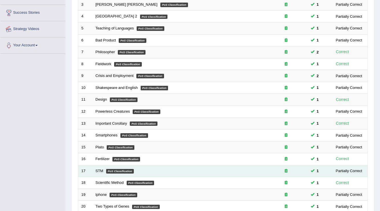
scroll to position [161, 0]
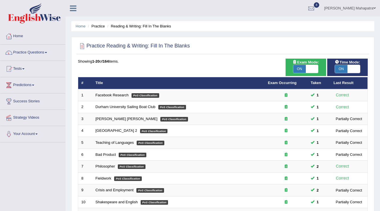
click at [313, 68] on span at bounding box center [312, 69] width 13 height 8
checkbox input "false"
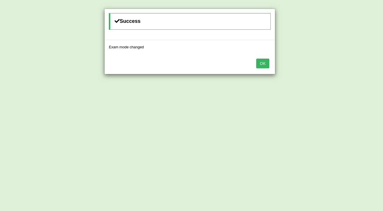
click at [257, 63] on button "OK" at bounding box center [262, 63] width 13 height 10
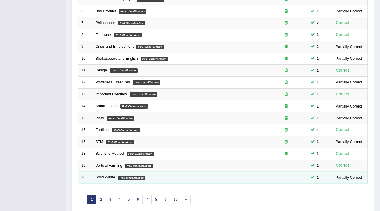
scroll to position [165, 0]
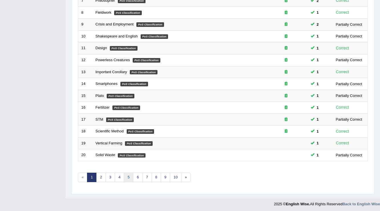
click at [131, 176] on link "5" at bounding box center [128, 176] width 9 height 9
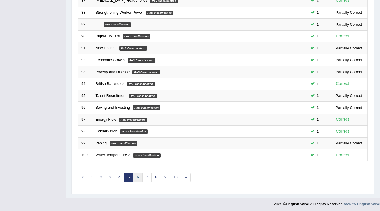
click at [135, 172] on link "6" at bounding box center [137, 176] width 9 height 9
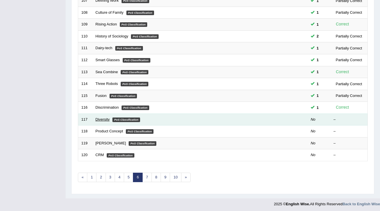
click at [100, 118] on link "Diversity" at bounding box center [103, 119] width 14 height 4
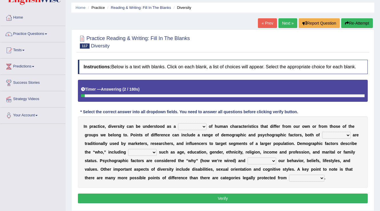
scroll to position [46, 0]
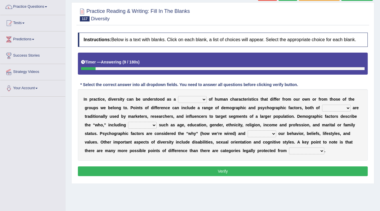
click at [203, 98] on select "sense hoard range set" at bounding box center [192, 99] width 29 height 7
select select "sense"
click at [178, 96] on select "sense hoard range set" at bounding box center [192, 99] width 29 height 7
click at [341, 107] on select "them who whom which" at bounding box center [336, 107] width 29 height 7
select select "them"
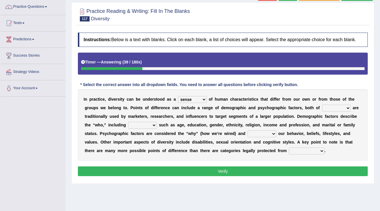
click at [322, 104] on select "them who whom which" at bounding box center [336, 107] width 29 height 7
click at [151, 123] on select "baits straits traits gaits" at bounding box center [142, 125] width 29 height 7
select select "traits"
click at [128, 122] on select "baits straits traits gaits" at bounding box center [142, 125] width 29 height 7
click at [260, 133] on select "project reflect reject deject" at bounding box center [262, 133] width 29 height 7
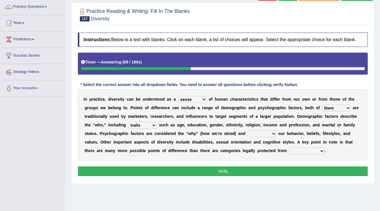
select select "reflect"
click at [248, 130] on select "project reflect reject deject" at bounding box center [262, 133] width 29 height 7
click at [305, 148] on select "confrontation degradation discrimination contamination" at bounding box center [306, 150] width 35 height 7
select select "discrimination"
click at [289, 147] on select "confrontation degradation discrimination contamination" at bounding box center [306, 150] width 35 height 7
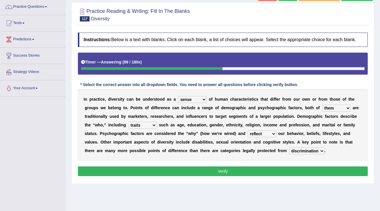
click at [205, 170] on button "Verify" at bounding box center [223, 171] width 290 height 10
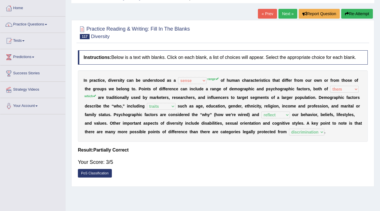
scroll to position [0, 0]
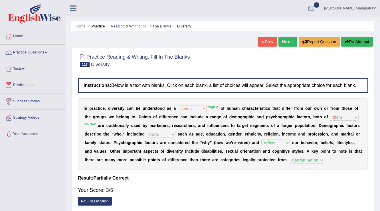
click at [286, 41] on link "Next »" at bounding box center [287, 42] width 19 height 10
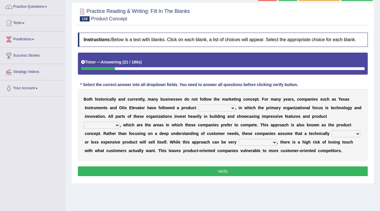
click at [212, 105] on select "temptation orientation documentation consultation" at bounding box center [217, 107] width 37 height 7
select select "consultation"
click at [199, 104] on select "temptation orientation documentation consultation" at bounding box center [217, 107] width 37 height 7
click at [112, 126] on select "advances circumstances allowances tolerances" at bounding box center [102, 125] width 36 height 7
select select "advances"
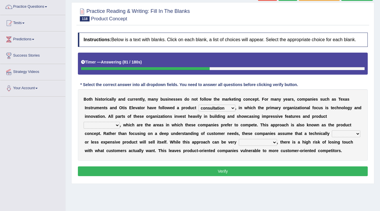
click at [84, 122] on select "advances circumstances allowances tolerances" at bounding box center [102, 125] width 36 height 7
click at [340, 133] on select "inferior interior superior ulterior" at bounding box center [346, 133] width 29 height 7
select select "superior"
click at [332, 130] on select "inferior interior superior ulterior" at bounding box center [346, 133] width 29 height 7
click at [256, 139] on select "profitable insurmountable comfortable transmittable" at bounding box center [258, 142] width 38 height 7
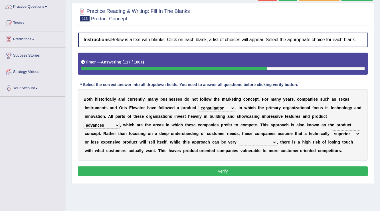
select select "profitable"
click at [239, 139] on select "profitable insurmountable comfortable transmittable" at bounding box center [258, 142] width 38 height 7
click at [216, 105] on select "temptation orientation documentation consultation" at bounding box center [217, 107] width 37 height 7
click at [219, 171] on button "Verify" at bounding box center [223, 171] width 290 height 10
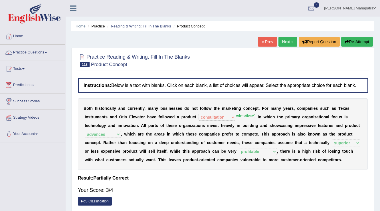
click at [287, 40] on link "Next »" at bounding box center [287, 42] width 19 height 10
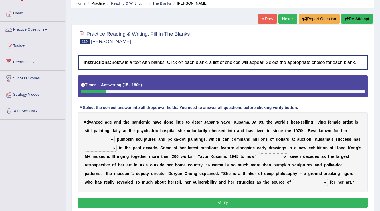
click at [112, 139] on select "signed signal synthesized signature" at bounding box center [99, 139] width 31 height 7
select select "signature"
click at [84, 136] on select "signed signal synthesized signature" at bounding box center [99, 139] width 31 height 7
click at [100, 146] on select "flourished skyrocketed discouraged occupied" at bounding box center [101, 147] width 32 height 7
select select "skyrocketed"
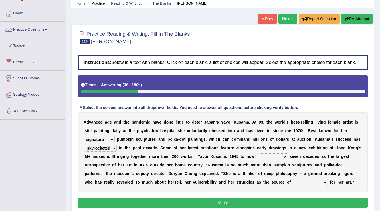
click at [85, 144] on select "flourished skyrocketed discouraged occupied" at bounding box center [101, 147] width 32 height 7
click at [274, 157] on select "extends spans vulgarizes strains" at bounding box center [273, 156] width 29 height 7
click at [302, 189] on div "A d v a n c e d a g e a n d t h e p a n d e m i c h a v e d o n e l i t t l e t…" at bounding box center [223, 152] width 290 height 80
click at [309, 181] on select "respiration Inspiration transliteration concentration" at bounding box center [310, 182] width 35 height 7
select select "Inspiration"
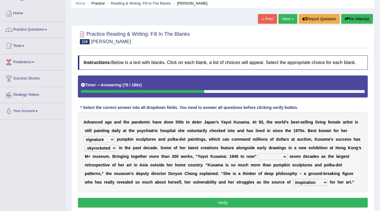
click at [293, 179] on select "respiration Inspiration transliteration concentration" at bounding box center [310, 182] width 35 height 7
click at [269, 155] on select "extends spans vulgarizes strains" at bounding box center [273, 156] width 29 height 7
select select "extends"
click at [259, 153] on select "extends spans vulgarizes strains" at bounding box center [273, 156] width 29 height 7
click at [235, 201] on button "Verify" at bounding box center [223, 202] width 290 height 10
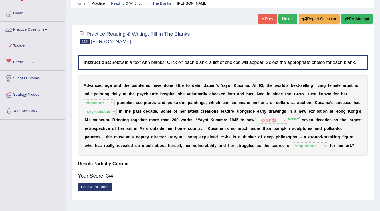
click at [282, 19] on link "Next »" at bounding box center [287, 19] width 19 height 10
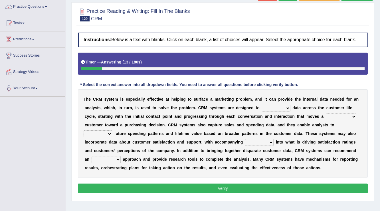
click at [289, 106] on select "venture capture feature rapture" at bounding box center [276, 107] width 29 height 7
select select "capture"
click at [262, 104] on select "venture capture feature rapture" at bounding box center [276, 107] width 29 height 7
click at [335, 115] on select "prospective respective convective reflective" at bounding box center [341, 116] width 31 height 7
select select "prospective"
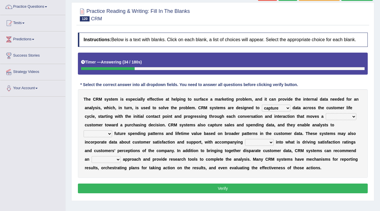
click at [326, 113] on select "prospective respective convective reflective" at bounding box center [341, 116] width 31 height 7
click at [103, 131] on select "descend reject deject project" at bounding box center [98, 133] width 29 height 7
select select "project"
click at [84, 130] on select "descend reject deject project" at bounding box center [98, 133] width 29 height 7
click at [261, 140] on select "insights plights aughts highlights" at bounding box center [259, 142] width 29 height 7
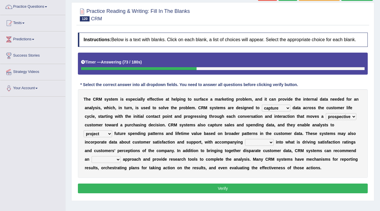
click at [196, 171] on div "T h e C R M s y s t e m i s e s p e c i a l l y e f f e c t i v e a t h e l p i…" at bounding box center [223, 133] width 290 height 88
click at [106, 158] on select "uncritical apolitical analytical impractical" at bounding box center [106, 159] width 29 height 7
select select "analytical"
click at [92, 156] on select "uncritical apolitical analytical impractical" at bounding box center [106, 159] width 29 height 7
click at [259, 139] on select "insights plights aughts highlights" at bounding box center [259, 142] width 29 height 7
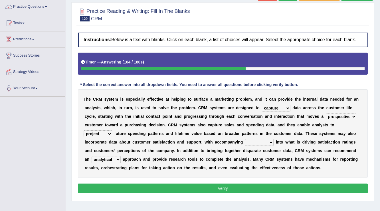
select select "highlights"
click at [245, 139] on select "insights plights aughts highlights" at bounding box center [259, 142] width 29 height 7
click at [217, 191] on button "Verify" at bounding box center [223, 188] width 290 height 10
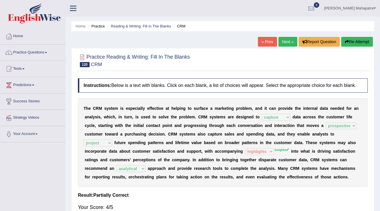
click at [286, 39] on link "Next »" at bounding box center [287, 42] width 19 height 10
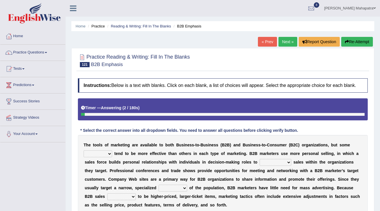
scroll to position [23, 0]
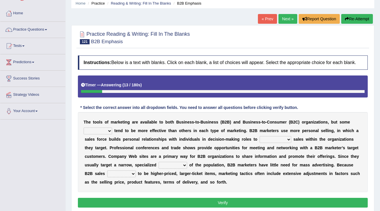
click at [108, 129] on select "tactics tentacles optics ethnics" at bounding box center [98, 130] width 29 height 7
select select "tactics"
click at [84, 127] on select "tactics tentacles optics ethnics" at bounding box center [98, 130] width 29 height 7
click at [280, 136] on select "overstate disorientate commentate facilitate" at bounding box center [276, 139] width 32 height 7
select select "facilitate"
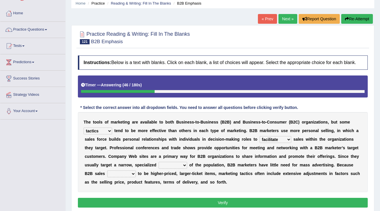
click at [260, 136] on select "overstate disorientate commentate facilitate" at bounding box center [276, 139] width 32 height 7
click at [179, 164] on select "shiver sliver driver receiver" at bounding box center [173, 164] width 29 height 7
select select "driver"
click at [159, 161] on select "shiver sliver driver receiver" at bounding box center [173, 164] width 29 height 7
click at [181, 166] on select "shiver sliver driver receiver" at bounding box center [173, 164] width 29 height 7
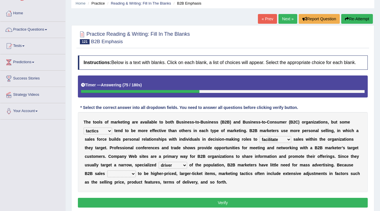
click at [181, 163] on select "shiver sliver driver receiver" at bounding box center [173, 164] width 29 height 7
click at [120, 172] on select "tend extend contend pretend" at bounding box center [121, 173] width 29 height 7
select select "tend"
click at [107, 170] on select "tend extend contend pretend" at bounding box center [121, 173] width 29 height 7
click at [223, 200] on button "Verify" at bounding box center [223, 202] width 290 height 10
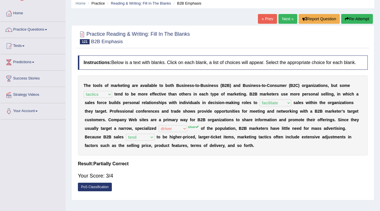
click at [282, 17] on link "Next »" at bounding box center [287, 19] width 19 height 10
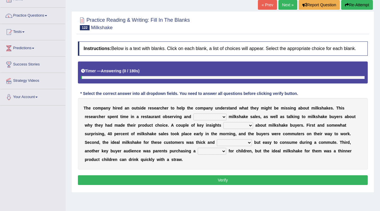
scroll to position [46, 0]
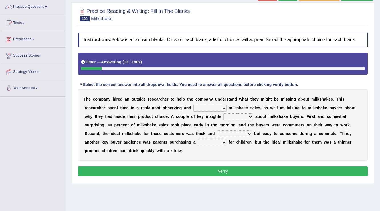
click at [213, 106] on select "documenting augmenting tormenting fermenting" at bounding box center [209, 107] width 33 height 7
select select "documenting"
click at [193, 104] on select "documenting augmenting tormenting fermenting" at bounding box center [209, 107] width 33 height 7
click at [247, 115] on select "demerged merged submerged emerged" at bounding box center [238, 116] width 30 height 7
select select "emerged"
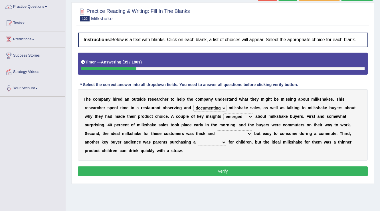
click at [223, 113] on select "demerged merged submerged emerged" at bounding box center [238, 116] width 30 height 7
click at [240, 132] on select "consequential torrential substantial residential" at bounding box center [234, 133] width 35 height 7
select select "substantial"
click at [217, 130] on select "consequential torrential substantial residential" at bounding box center [234, 133] width 35 height 7
click at [217, 141] on select "pleat treat cleat sweat" at bounding box center [212, 142] width 29 height 7
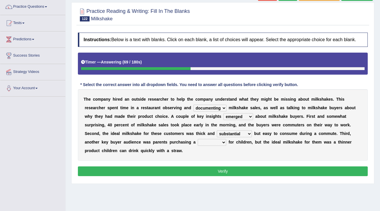
select select "treat"
click at [198, 139] on select "pleat treat cleat sweat" at bounding box center [212, 142] width 29 height 7
click at [229, 117] on select "demerged merged submerged emerged" at bounding box center [238, 116] width 30 height 7
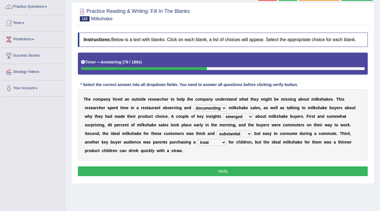
click at [229, 117] on select "demerged merged submerged emerged" at bounding box center [238, 116] width 30 height 7
click at [218, 171] on button "Verify" at bounding box center [223, 171] width 290 height 10
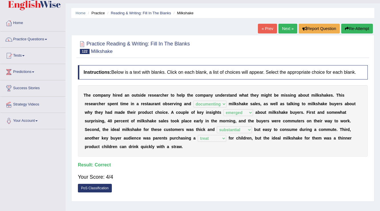
scroll to position [0, 0]
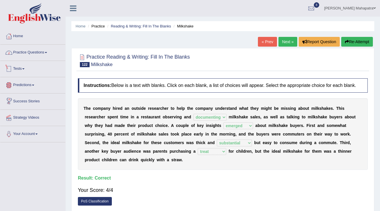
click at [37, 45] on link "Practice Questions" at bounding box center [32, 52] width 65 height 14
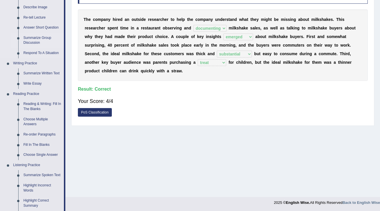
scroll to position [91, 0]
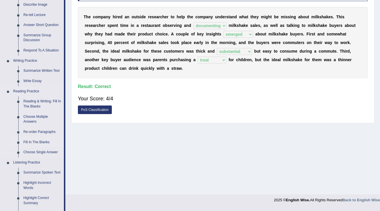
click at [40, 142] on link "Fill In The Blanks" at bounding box center [42, 142] width 43 height 10
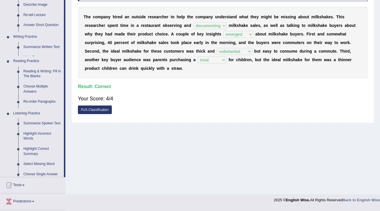
scroll to position [89, 0]
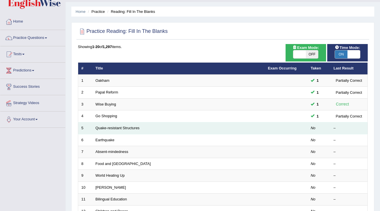
scroll to position [23, 0]
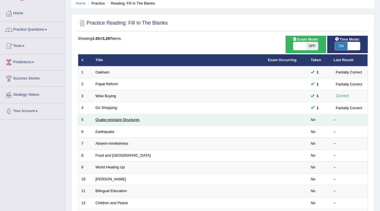
click at [108, 118] on link "Quake-resistant Structures" at bounding box center [118, 119] width 44 height 4
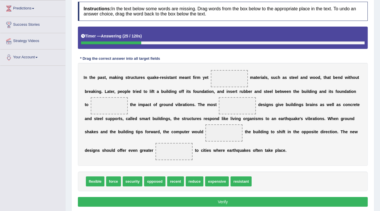
scroll to position [91, 0]
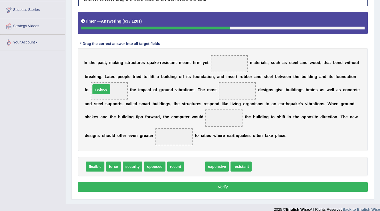
drag, startPoint x: 193, startPoint y: 165, endPoint x: 99, endPoint y: 88, distance: 121.0
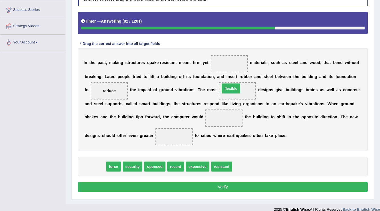
drag, startPoint x: 91, startPoint y: 166, endPoint x: 227, endPoint y: 88, distance: 156.5
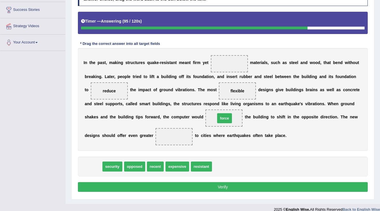
drag, startPoint x: 94, startPoint y: 165, endPoint x: 225, endPoint y: 117, distance: 139.8
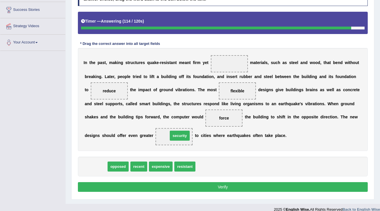
drag, startPoint x: 100, startPoint y: 165, endPoint x: 184, endPoint y: 135, distance: 89.3
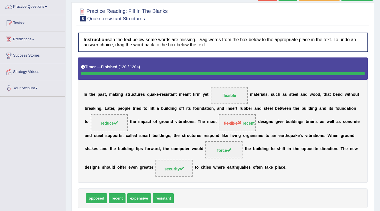
scroll to position [23, 0]
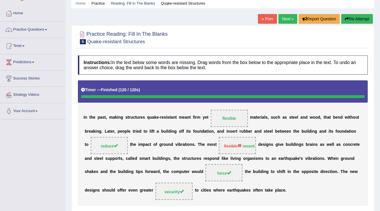
click at [283, 19] on link "Next »" at bounding box center [287, 19] width 19 height 10
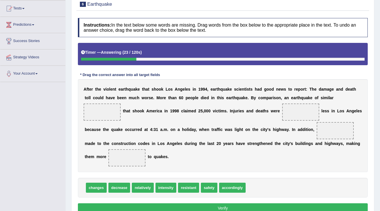
scroll to position [68, 0]
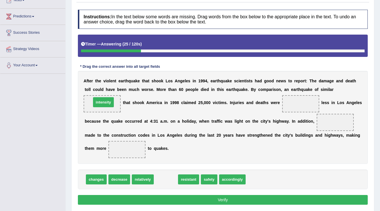
drag, startPoint x: 166, startPoint y: 179, endPoint x: 103, endPoint y: 102, distance: 99.1
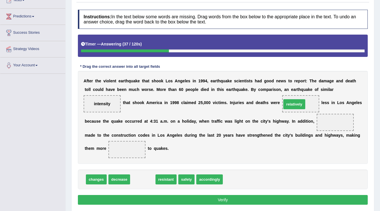
drag, startPoint x: 143, startPoint y: 177, endPoint x: 295, endPoint y: 102, distance: 169.0
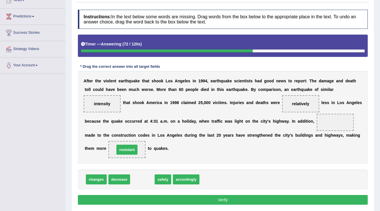
drag, startPoint x: 146, startPoint y: 179, endPoint x: 131, endPoint y: 149, distance: 33.4
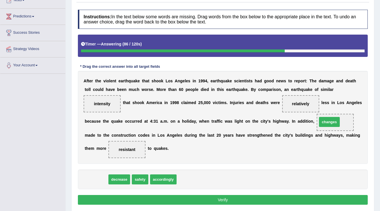
drag, startPoint x: 91, startPoint y: 179, endPoint x: 324, endPoint y: 122, distance: 240.0
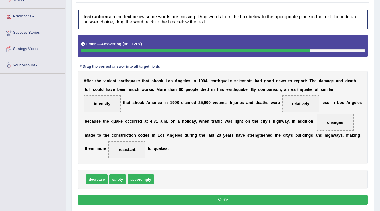
click at [217, 197] on button "Verify" at bounding box center [223, 200] width 290 height 10
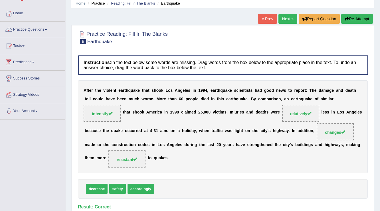
scroll to position [0, 0]
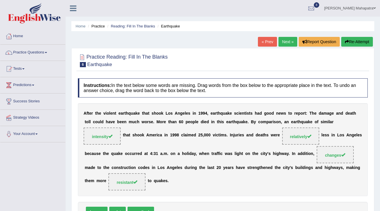
click at [284, 38] on link "Next »" at bounding box center [287, 42] width 19 height 10
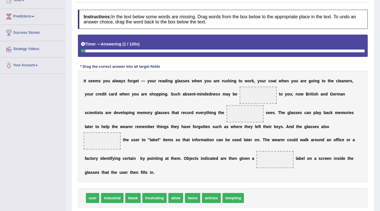
scroll to position [91, 0]
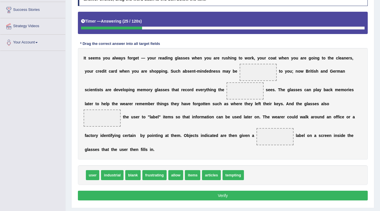
click at [155, 168] on div "user industrial blank frustrating allow items articles tempting" at bounding box center [223, 175] width 290 height 20
drag, startPoint x: 153, startPoint y: 171, endPoint x: 256, endPoint y: 74, distance: 141.5
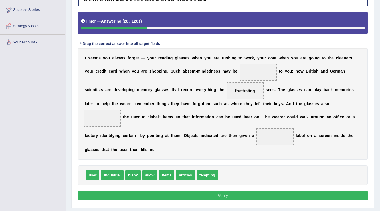
drag, startPoint x: 240, startPoint y: 95, endPoint x: 248, endPoint y: 70, distance: 26.2
click at [248, 70] on div "I t s e e m s y o u a l w a y s f o r g e t — y o u r r e a d i n g g l a s s e…" at bounding box center [223, 103] width 290 height 111
drag, startPoint x: 246, startPoint y: 94, endPoint x: 252, endPoint y: 75, distance: 19.8
click at [252, 75] on div "I t s e e m s y o u a l w a y s f o r g e t — y o u r r e a d i n g g l a s s e…" at bounding box center [223, 103] width 290 height 111
drag, startPoint x: 244, startPoint y: 89, endPoint x: 253, endPoint y: 68, distance: 22.5
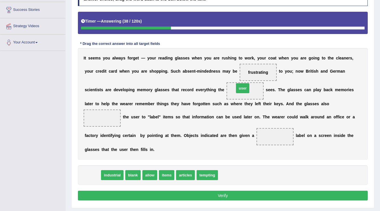
drag, startPoint x: 91, startPoint y: 175, endPoint x: 241, endPoint y: 88, distance: 173.3
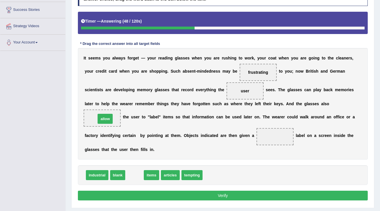
drag, startPoint x: 138, startPoint y: 173, endPoint x: 109, endPoint y: 117, distance: 63.4
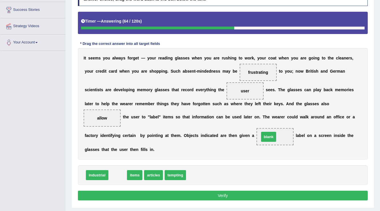
drag, startPoint x: 122, startPoint y: 175, endPoint x: 273, endPoint y: 136, distance: 155.7
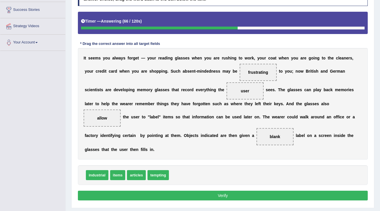
click at [217, 194] on button "Verify" at bounding box center [223, 195] width 290 height 10
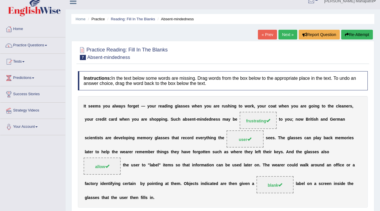
scroll to position [0, 0]
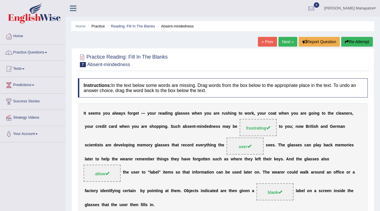
click at [282, 39] on link "Next »" at bounding box center [287, 42] width 19 height 10
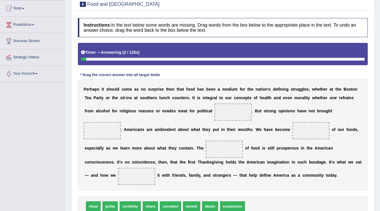
scroll to position [91, 0]
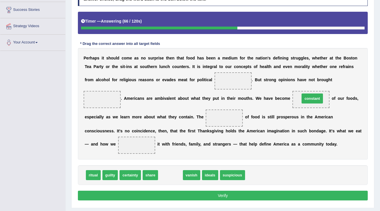
drag, startPoint x: 173, startPoint y: 175, endPoint x: 315, endPoint y: 98, distance: 161.1
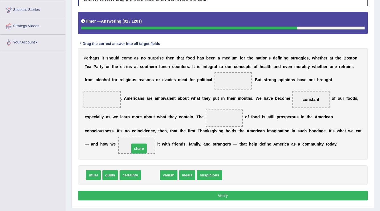
drag, startPoint x: 153, startPoint y: 172, endPoint x: 141, endPoint y: 146, distance: 29.0
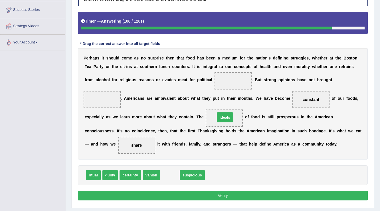
drag, startPoint x: 172, startPoint y: 175, endPoint x: 227, endPoint y: 117, distance: 79.7
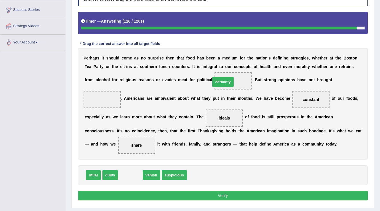
drag, startPoint x: 136, startPoint y: 174, endPoint x: 228, endPoint y: 81, distance: 131.3
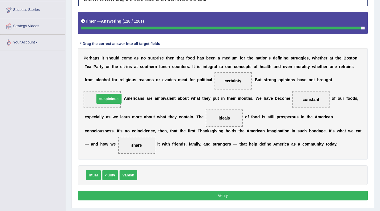
drag, startPoint x: 153, startPoint y: 175, endPoint x: 111, endPoint y: 99, distance: 87.2
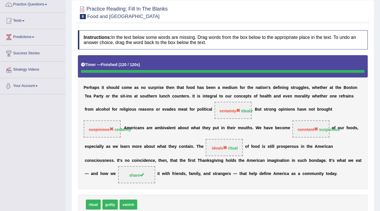
scroll to position [0, 0]
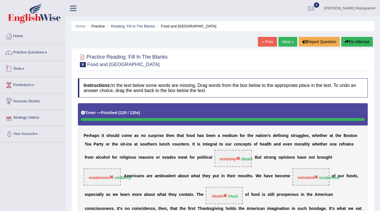
click at [42, 54] on link "Practice Questions" at bounding box center [32, 52] width 65 height 14
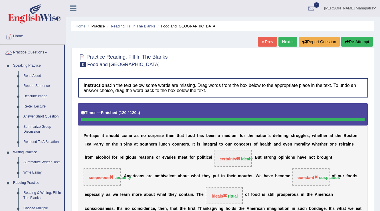
click at [284, 38] on link "Next »" at bounding box center [287, 42] width 19 height 10
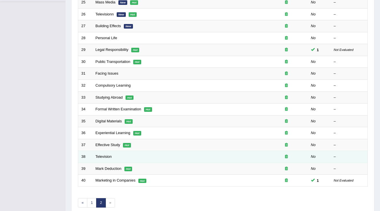
scroll to position [160, 0]
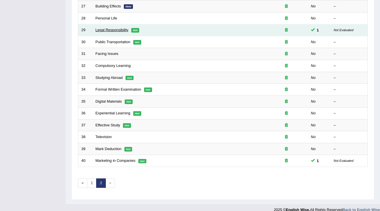
click at [121, 30] on link "Legal Responsibility" at bounding box center [112, 30] width 33 height 4
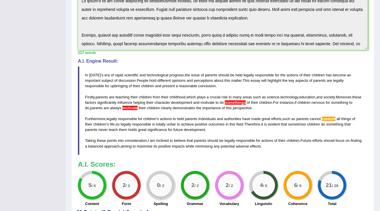
scroll to position [183, 0]
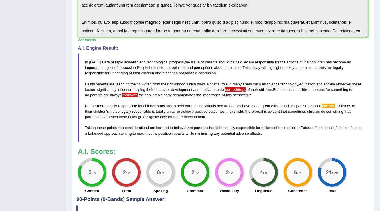
drag, startPoint x: 305, startPoint y: 88, endPoint x: 316, endPoint y: 87, distance: 10.7
click at [316, 87] on blockquote "In [DATE] ' s era of rapid scientific and technological progress , the issue of…" at bounding box center [223, 97] width 290 height 88
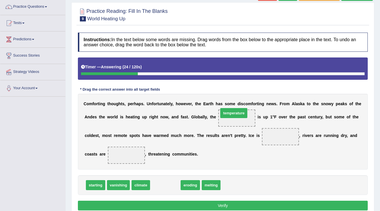
drag, startPoint x: 165, startPoint y: 184, endPoint x: 234, endPoint y: 112, distance: 99.3
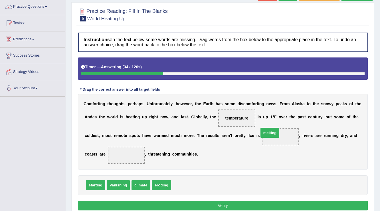
drag, startPoint x: 183, startPoint y: 184, endPoint x: 270, endPoint y: 132, distance: 102.0
click at [116, 185] on span "vanishing" at bounding box center [118, 185] width 23 height 10
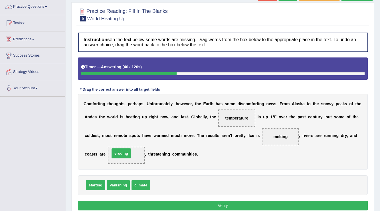
drag, startPoint x: 163, startPoint y: 181, endPoint x: 123, endPoint y: 155, distance: 47.3
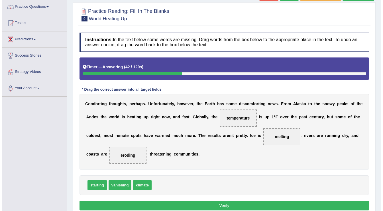
scroll to position [68, 0]
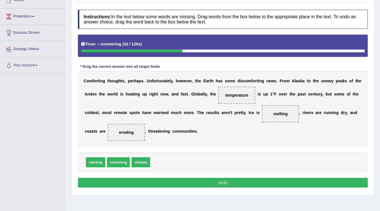
click at [218, 181] on button "Verify" at bounding box center [223, 182] width 290 height 10
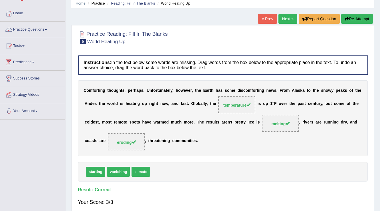
scroll to position [0, 0]
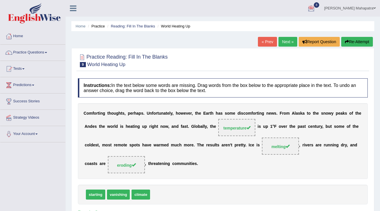
click at [364, 5] on link "Souvik Das Mahapatra" at bounding box center [350, 7] width 60 height 15
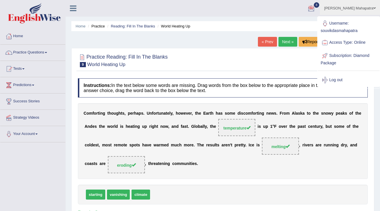
click at [365, 9] on link "Souvik Das Mahapatra" at bounding box center [350, 7] width 60 height 15
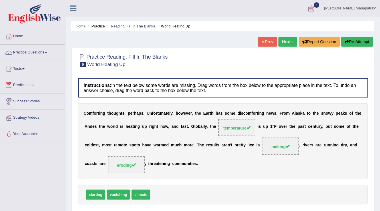
click at [365, 9] on link "Souvik Das Mahapatra" at bounding box center [350, 7] width 60 height 15
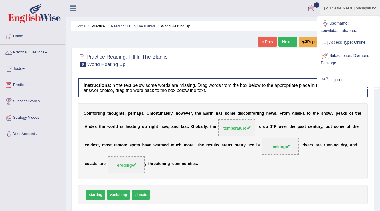
click at [334, 78] on link "Log out" at bounding box center [349, 79] width 62 height 13
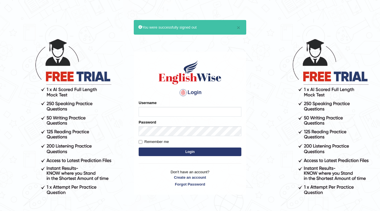
type input "Rosegeorgina"
